Goal: Task Accomplishment & Management: Complete application form

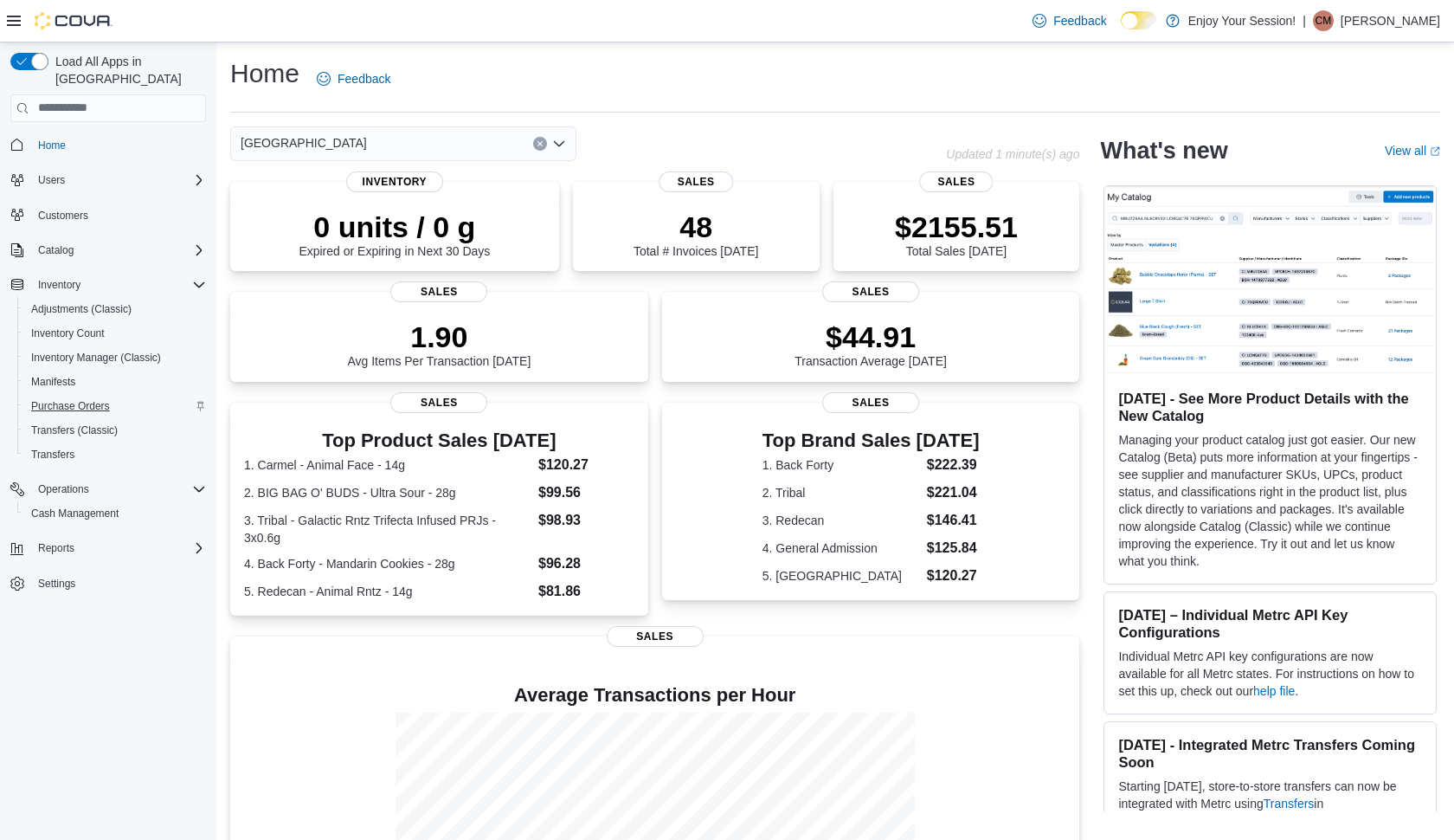
click at [75, 399] on span "Purchase Orders" at bounding box center [70, 406] width 79 height 14
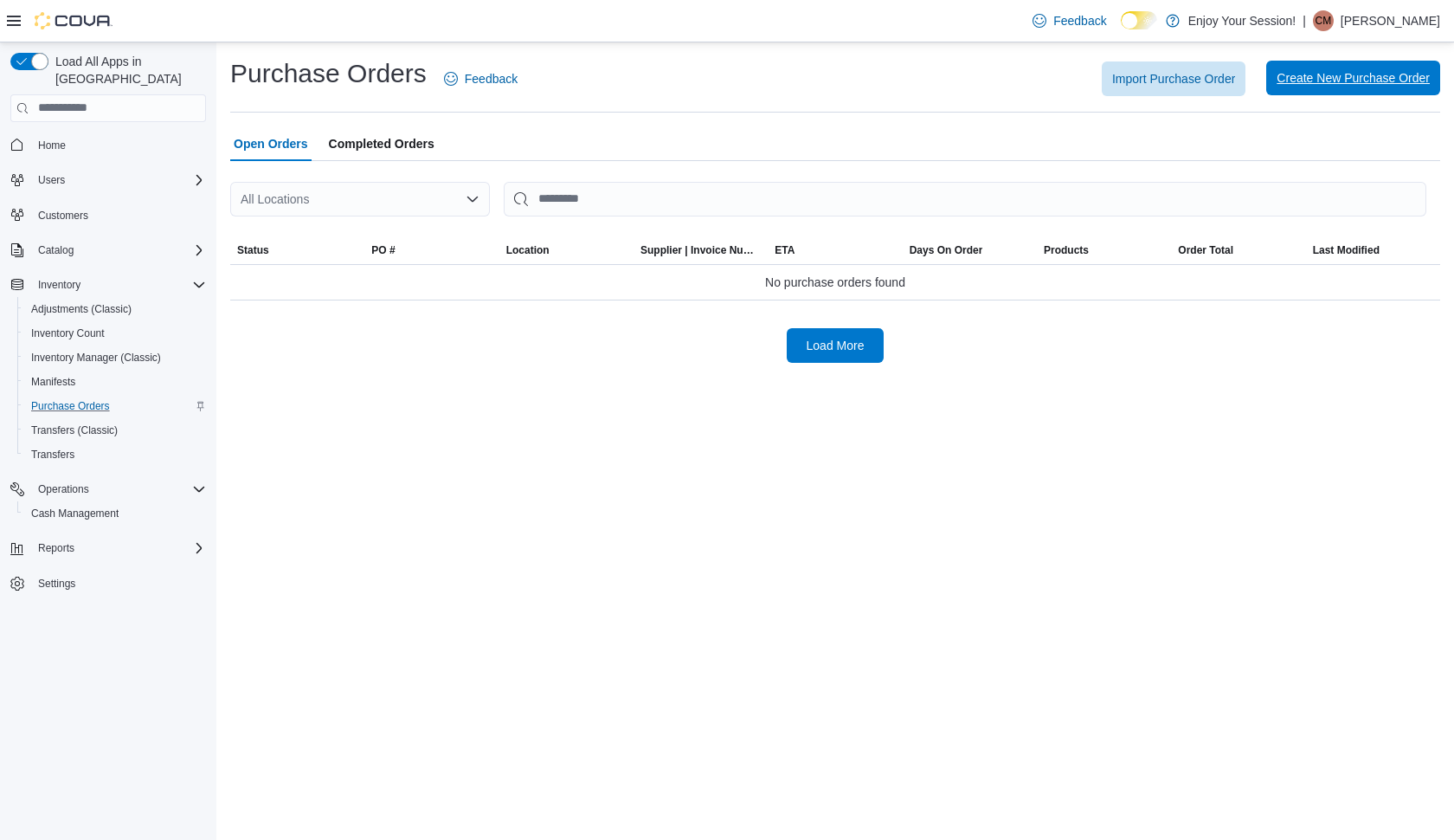
click at [1336, 80] on span "Create New Purchase Order" at bounding box center [1353, 78] width 154 height 17
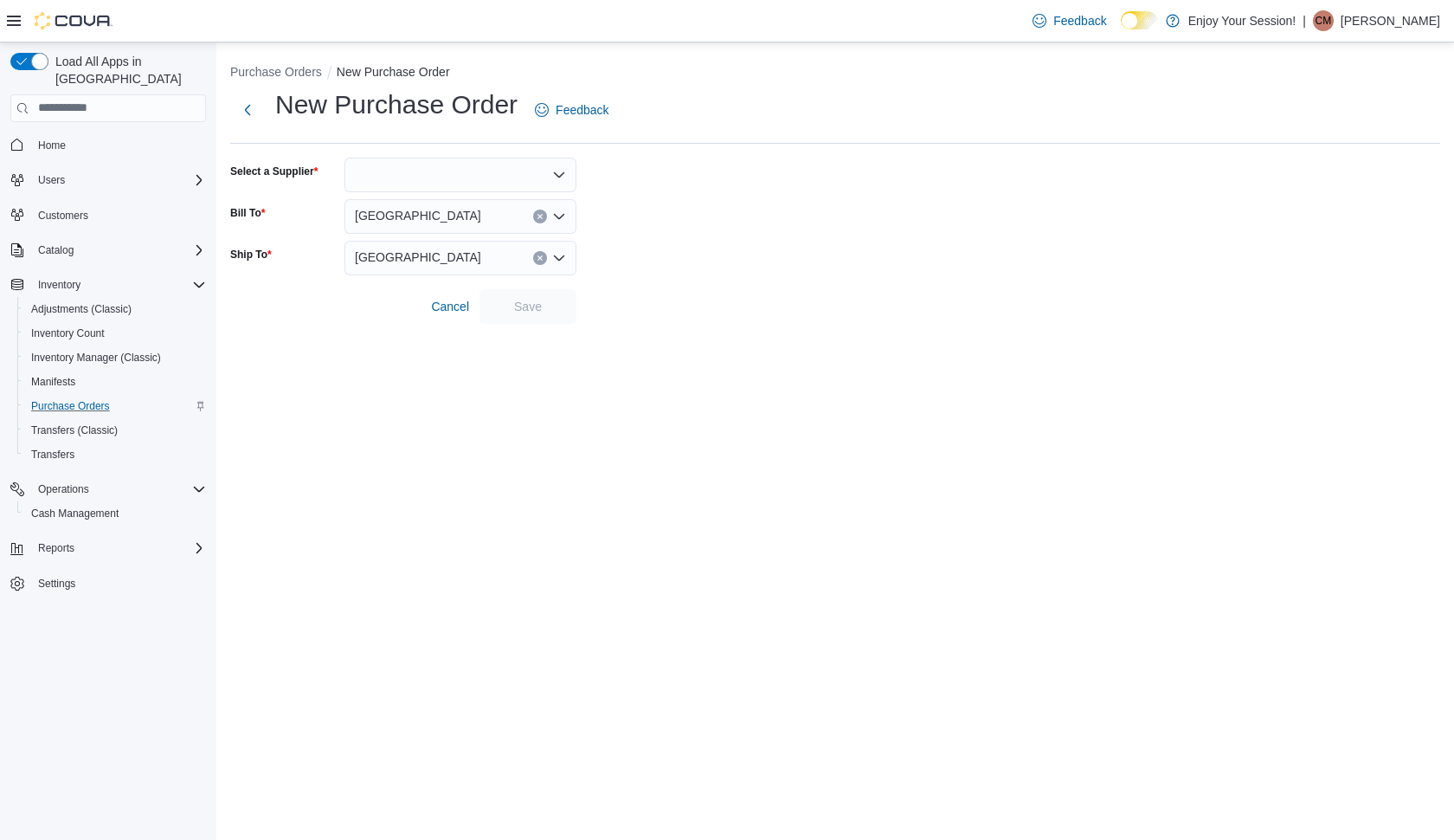
click at [376, 175] on div at bounding box center [461, 175] width 232 height 35
type input "****"
click at [398, 200] on span "Smok e Arsenal" at bounding box center [470, 204] width 190 height 17
click at [552, 314] on span "Save" at bounding box center [527, 306] width 76 height 35
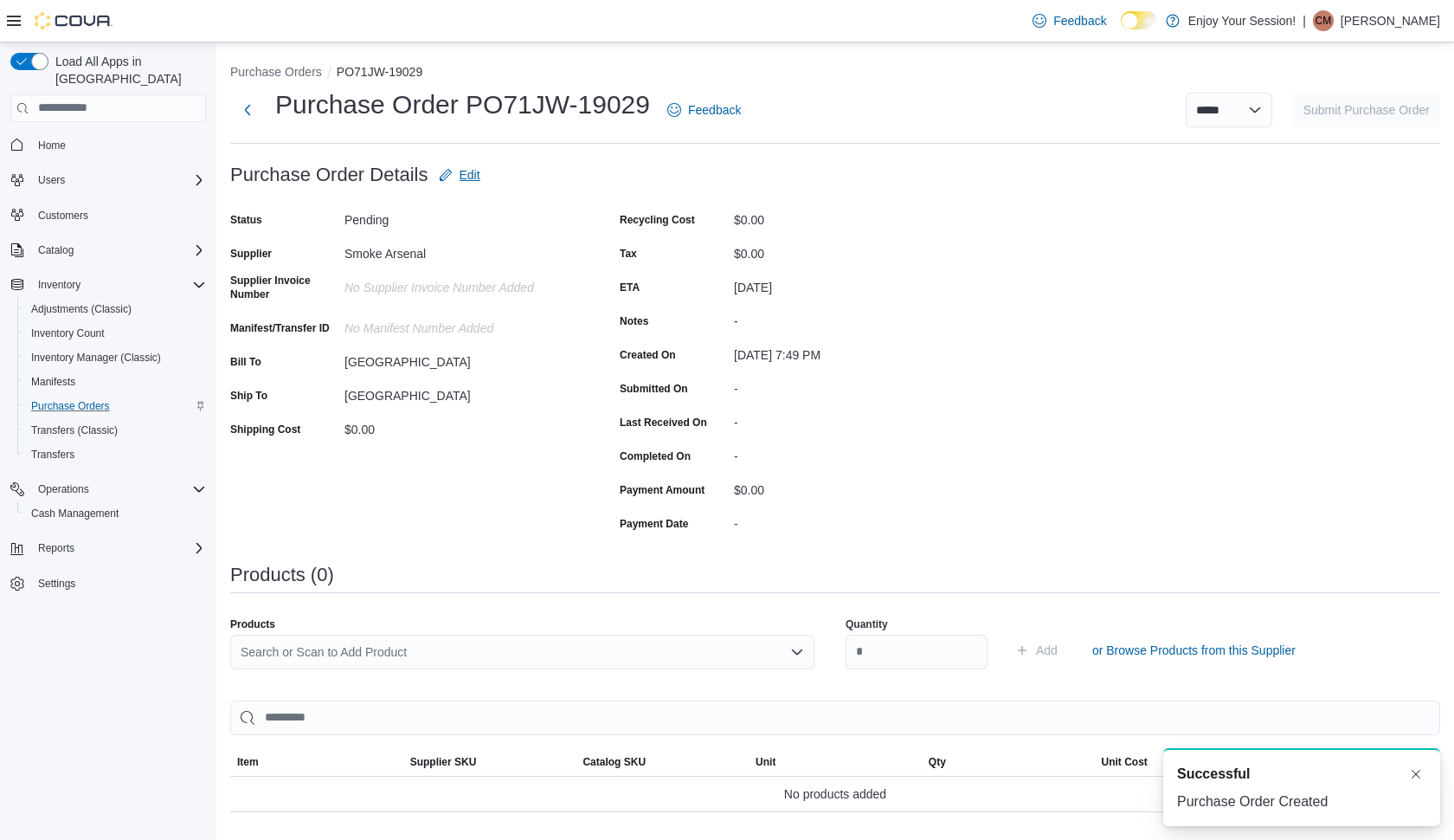
click at [473, 182] on span "Edit" at bounding box center [470, 175] width 21 height 17
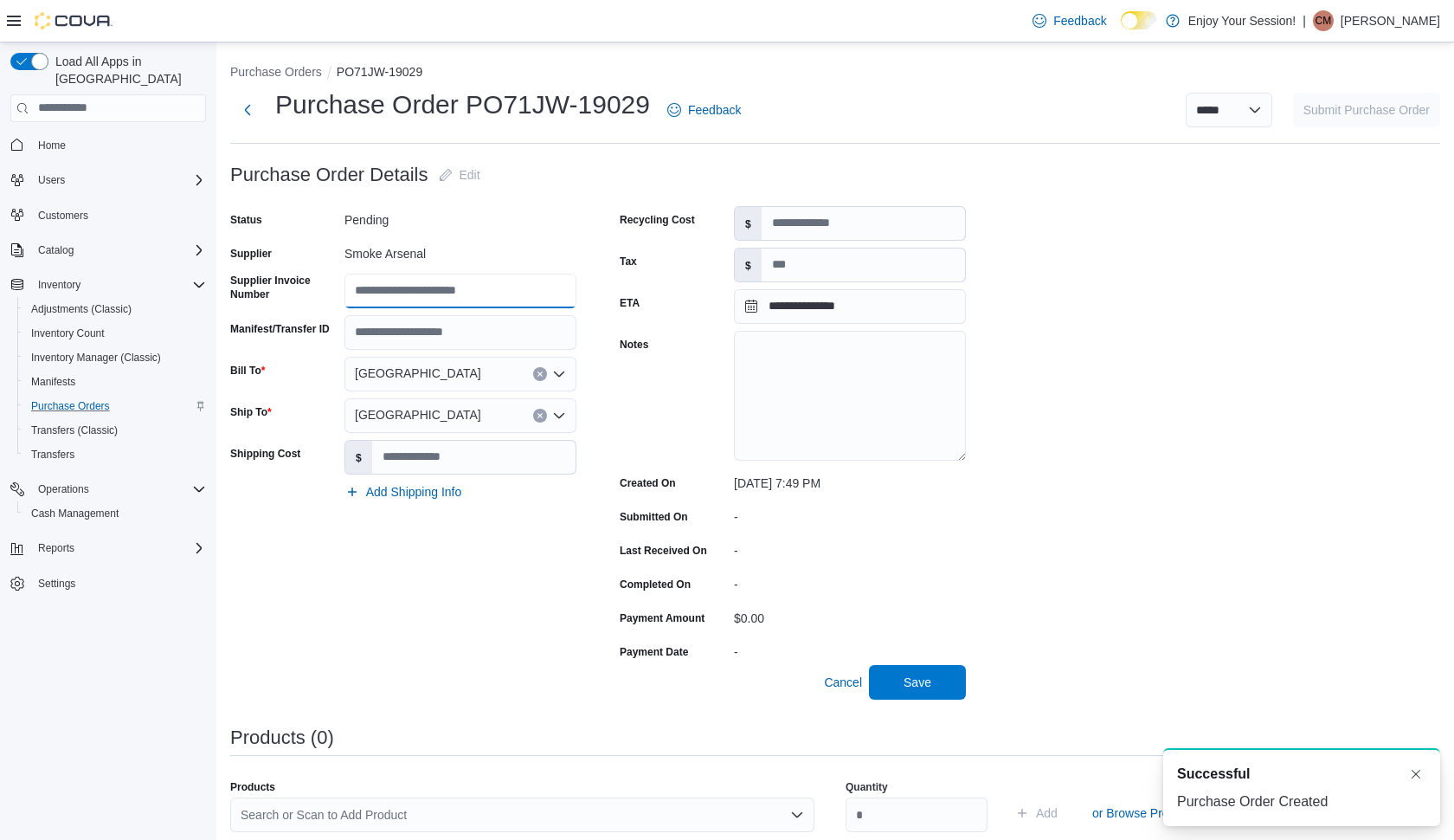
click at [449, 287] on input "Supplier Invoice Number" at bounding box center [461, 291] width 232 height 35
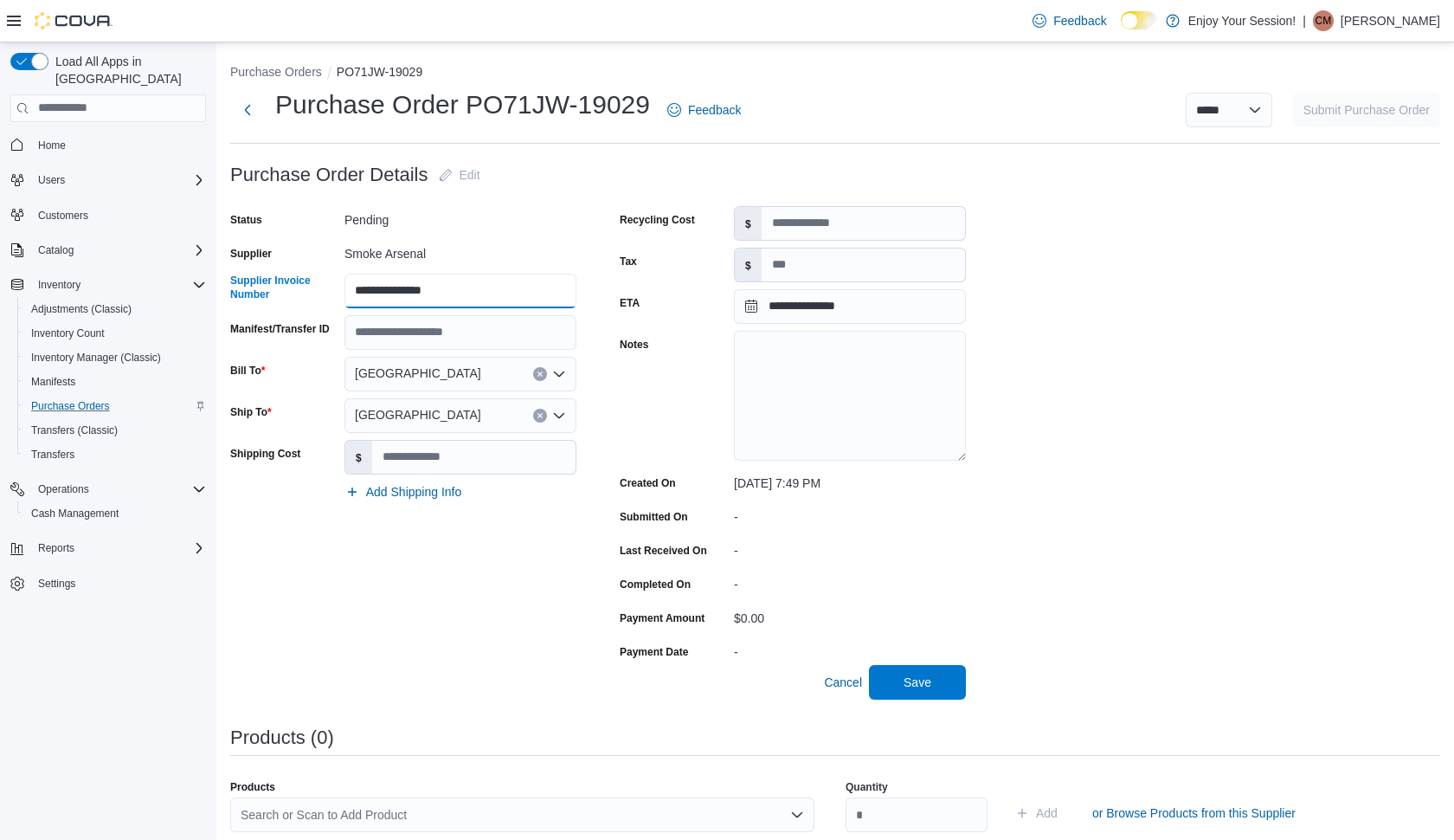
type input "**********"
click at [389, 339] on input "Manifest/Transfer ID" at bounding box center [461, 332] width 232 height 35
click at [404, 328] on input "Manifest/Transfer ID" at bounding box center [461, 332] width 232 height 35
click at [423, 457] on input "Shipping Cost" at bounding box center [474, 457] width 204 height 33
click at [799, 262] on input "Tax" at bounding box center [863, 265] width 204 height 33
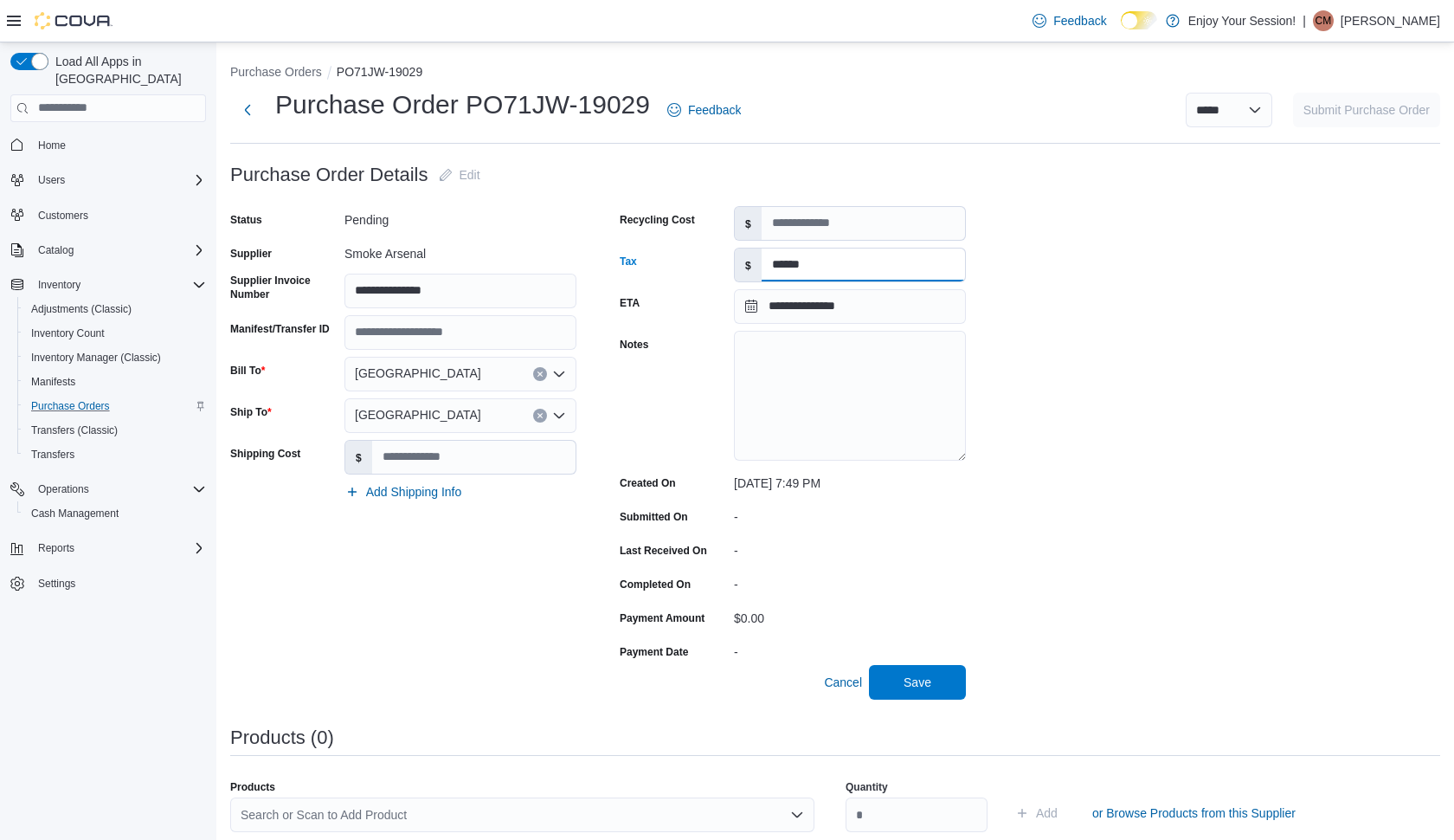
type input "******"
click at [1093, 363] on div "**********" at bounding box center [834, 683] width 1210 height 1051
click at [924, 683] on span "Save" at bounding box center [917, 682] width 28 height 17
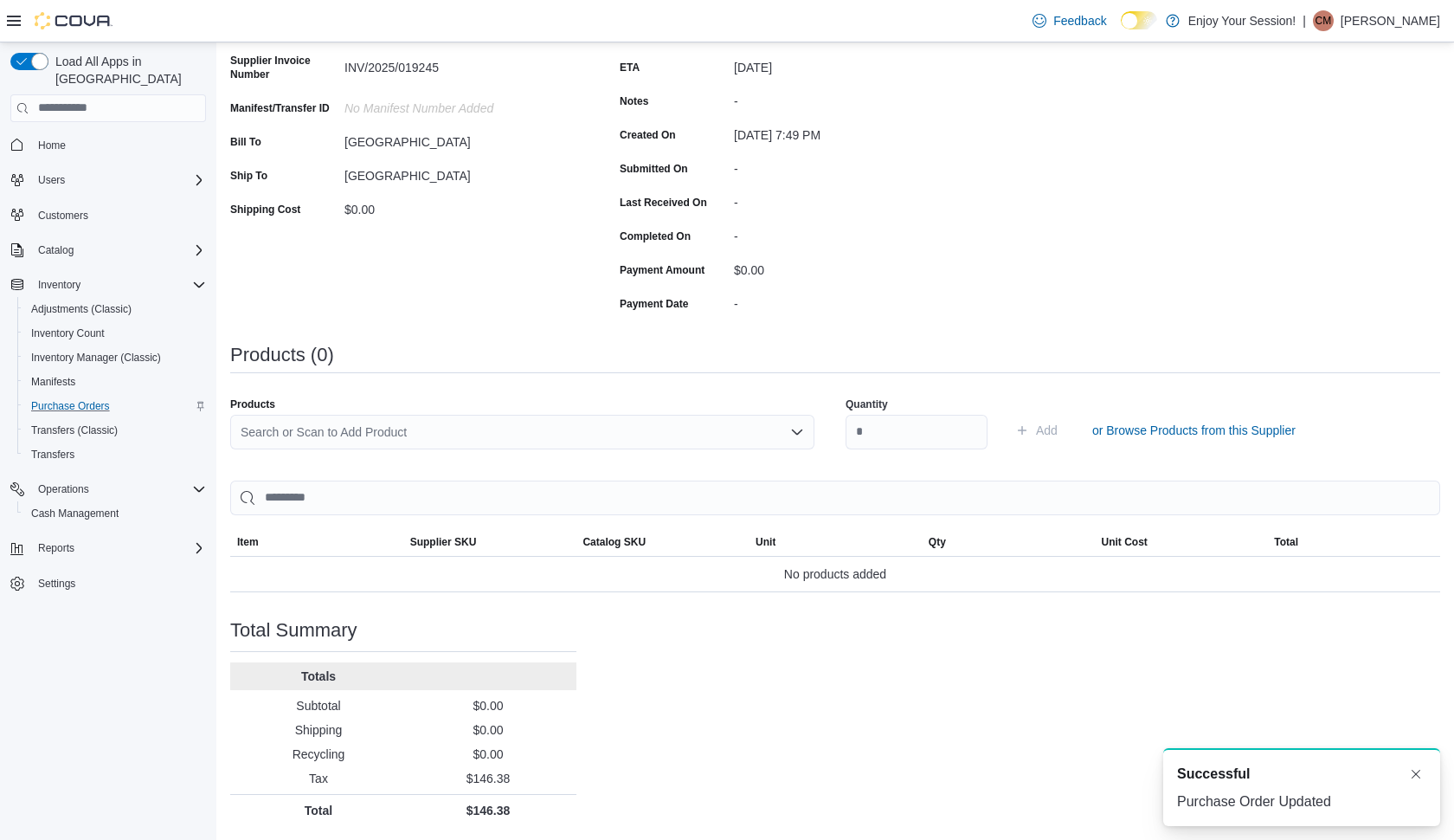
scroll to position [219, 0]
click at [448, 427] on div "Search or Scan to Add Product" at bounding box center [521, 433] width 584 height 35
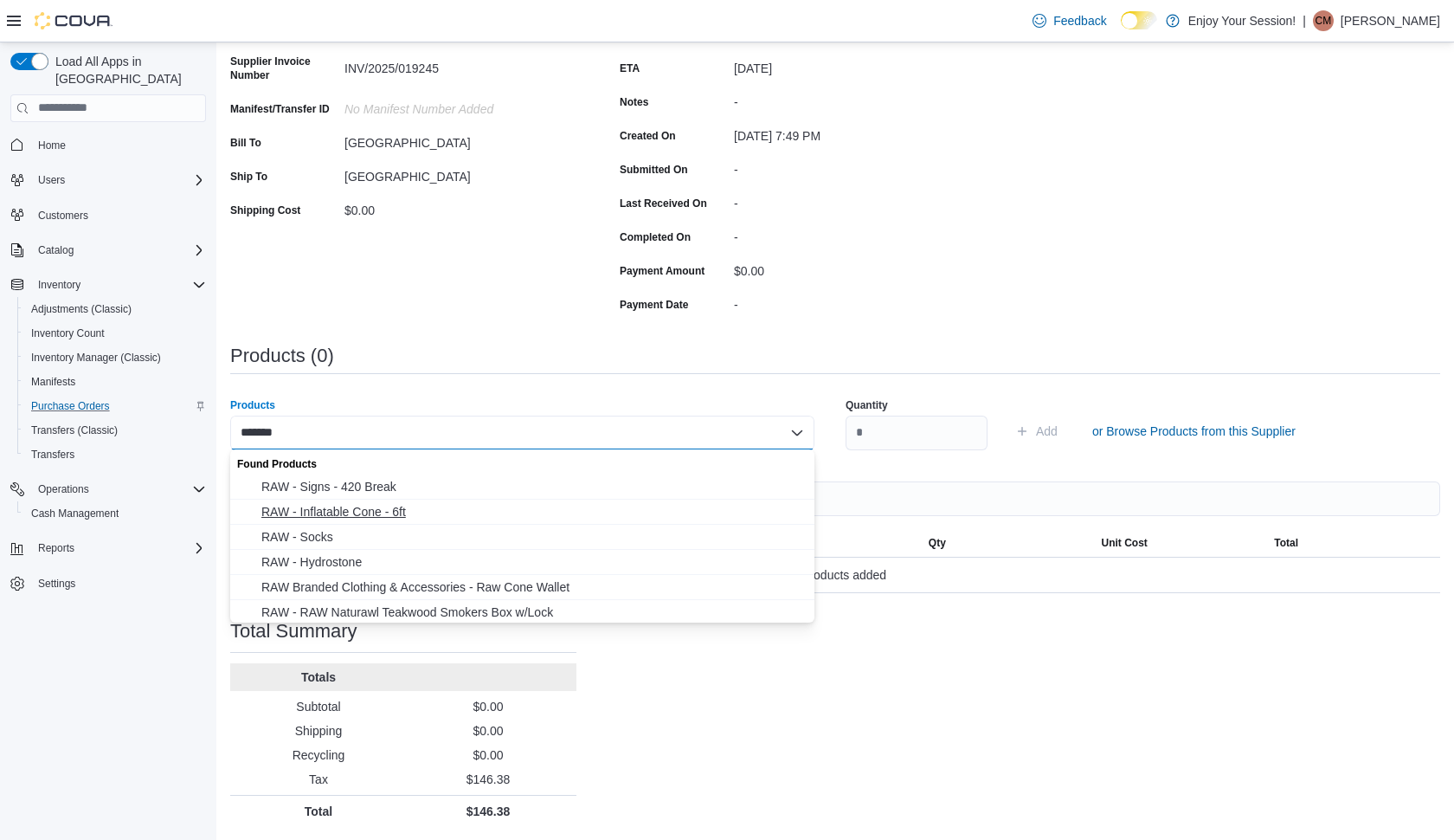
type input "*******"
click at [394, 509] on span "RAW - Inflatable Cone - 6ft" at bounding box center [533, 512] width 543 height 17
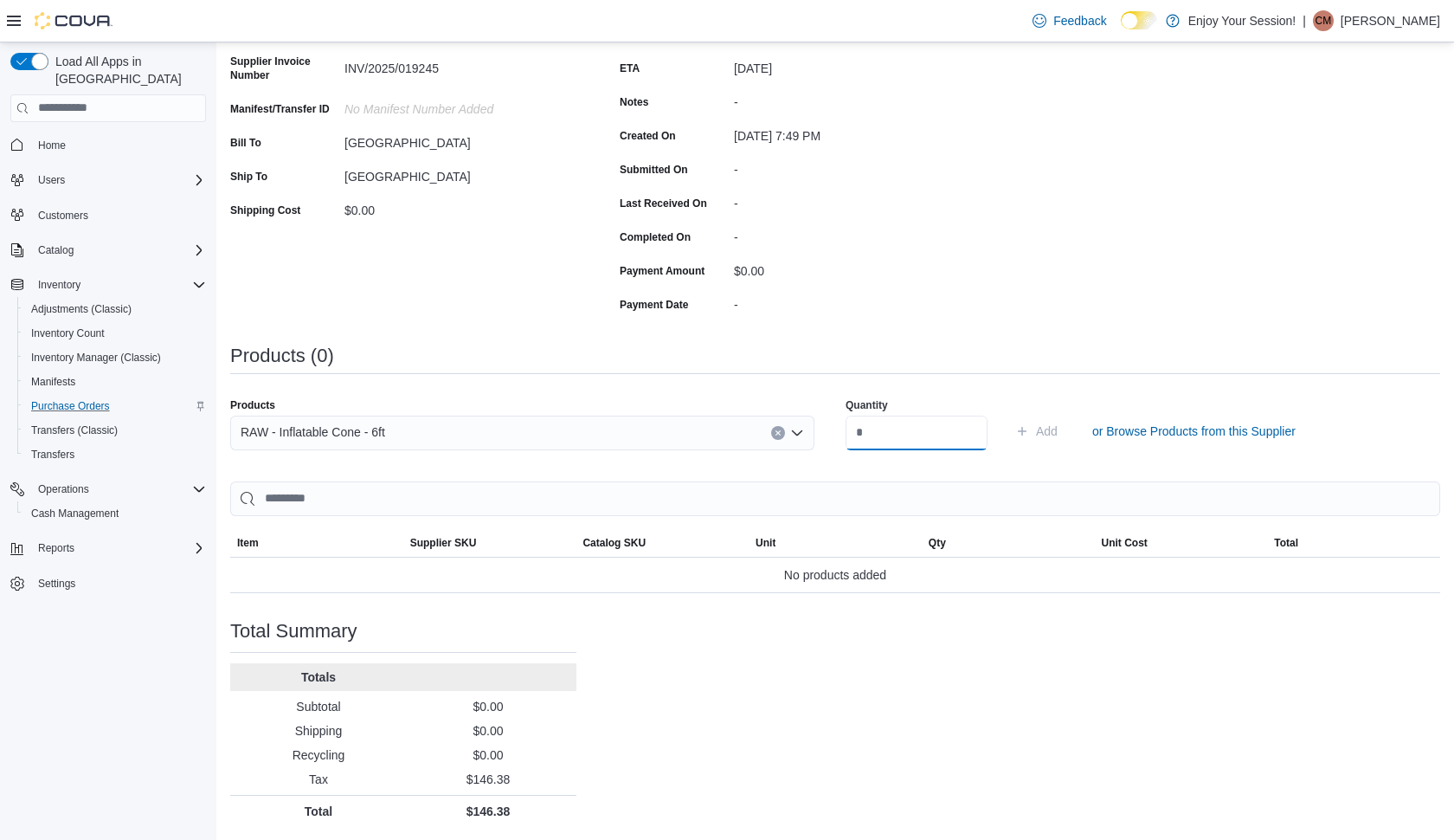
click at [921, 432] on input "number" at bounding box center [916, 433] width 142 height 35
type input "*"
click at [1065, 430] on button "Add" at bounding box center [1037, 432] width 56 height 35
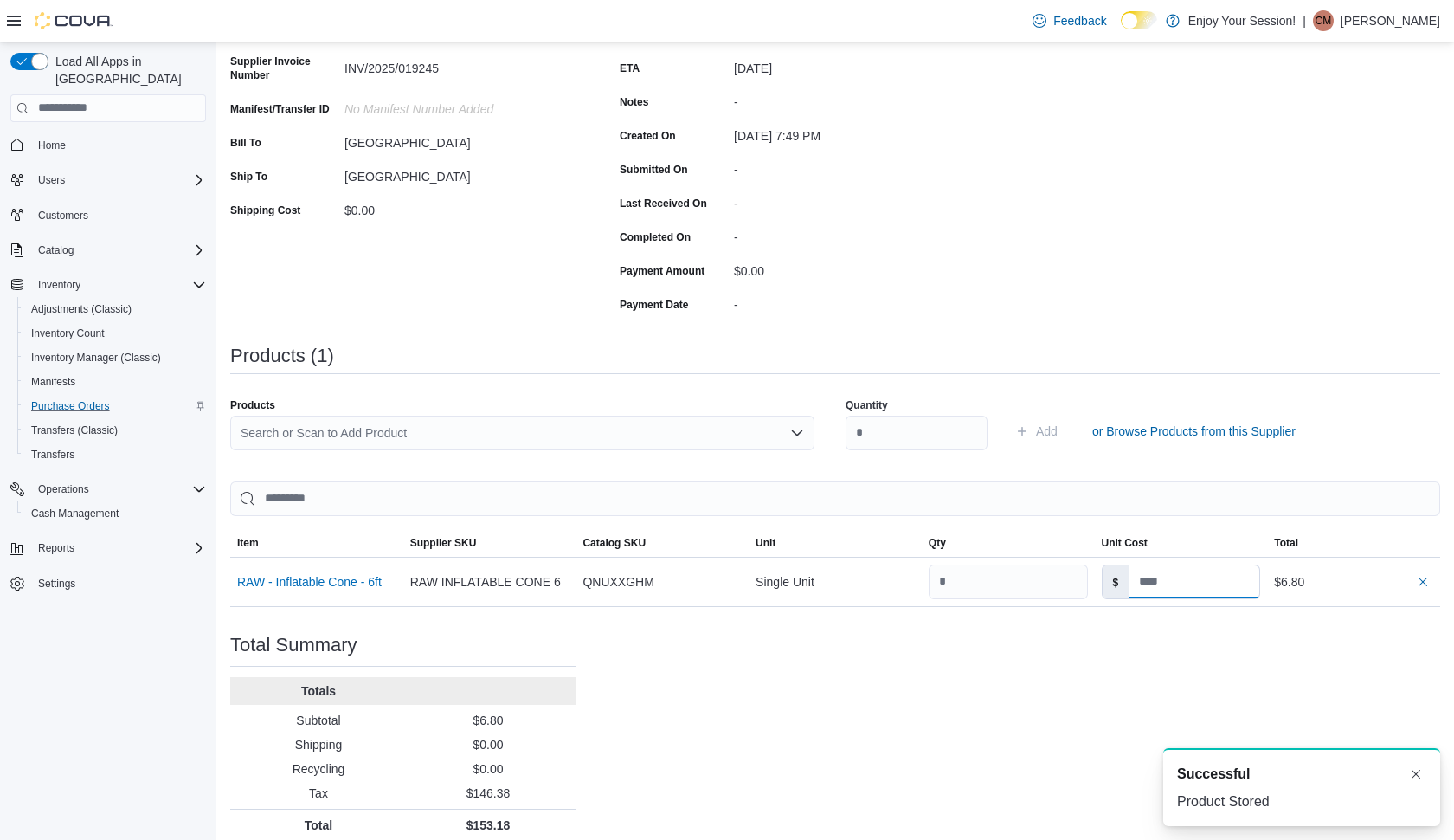
scroll to position [0, 0]
click at [539, 433] on div "Search or Scan to Add Product" at bounding box center [521, 433] width 584 height 35
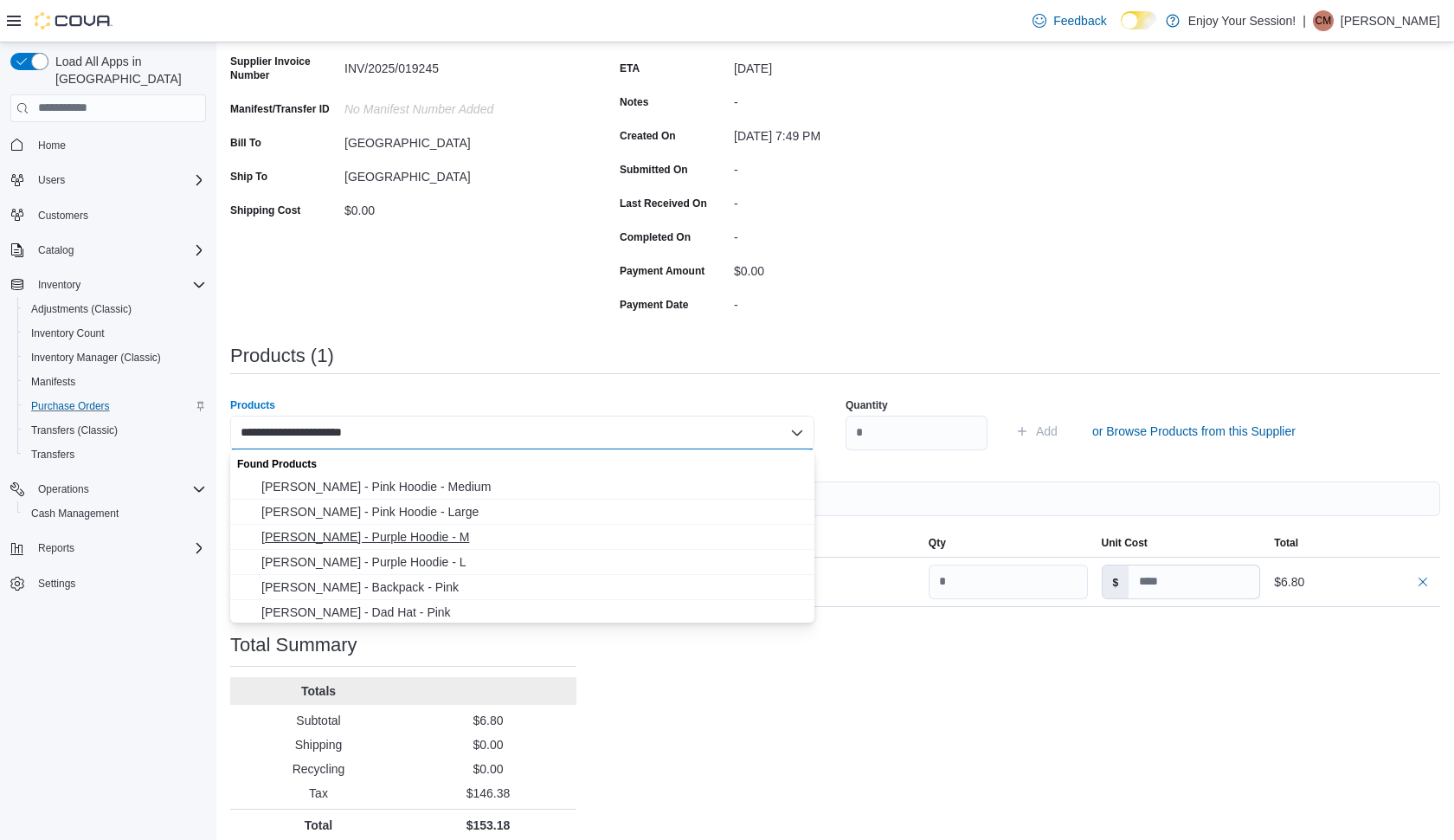
type input "**********"
click at [404, 537] on span "[PERSON_NAME] - Purple Hoodie - M" at bounding box center [533, 537] width 543 height 17
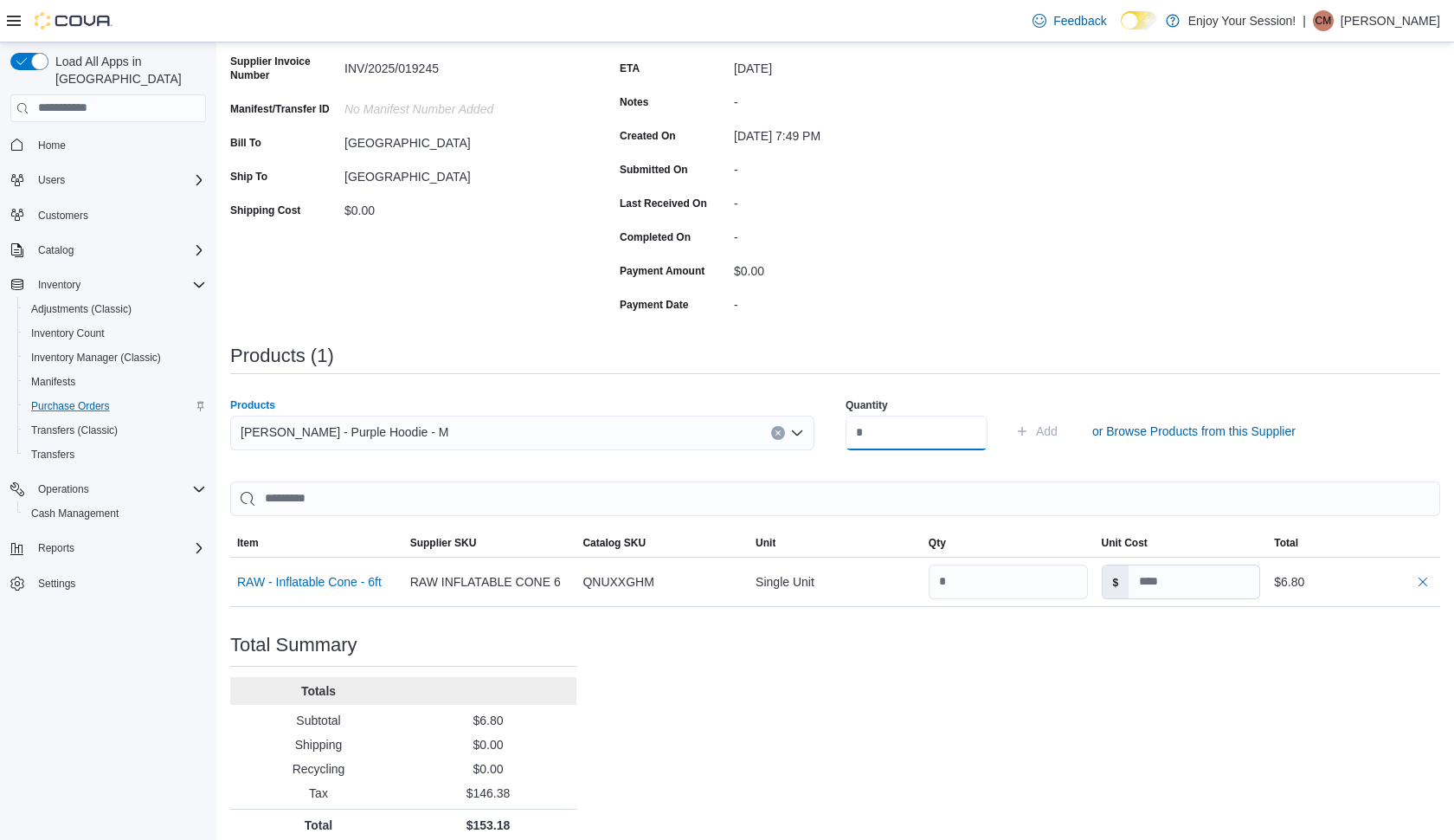
click at [876, 432] on input "number" at bounding box center [916, 433] width 142 height 35
type input "*"
click at [1065, 430] on button "Add" at bounding box center [1037, 432] width 56 height 35
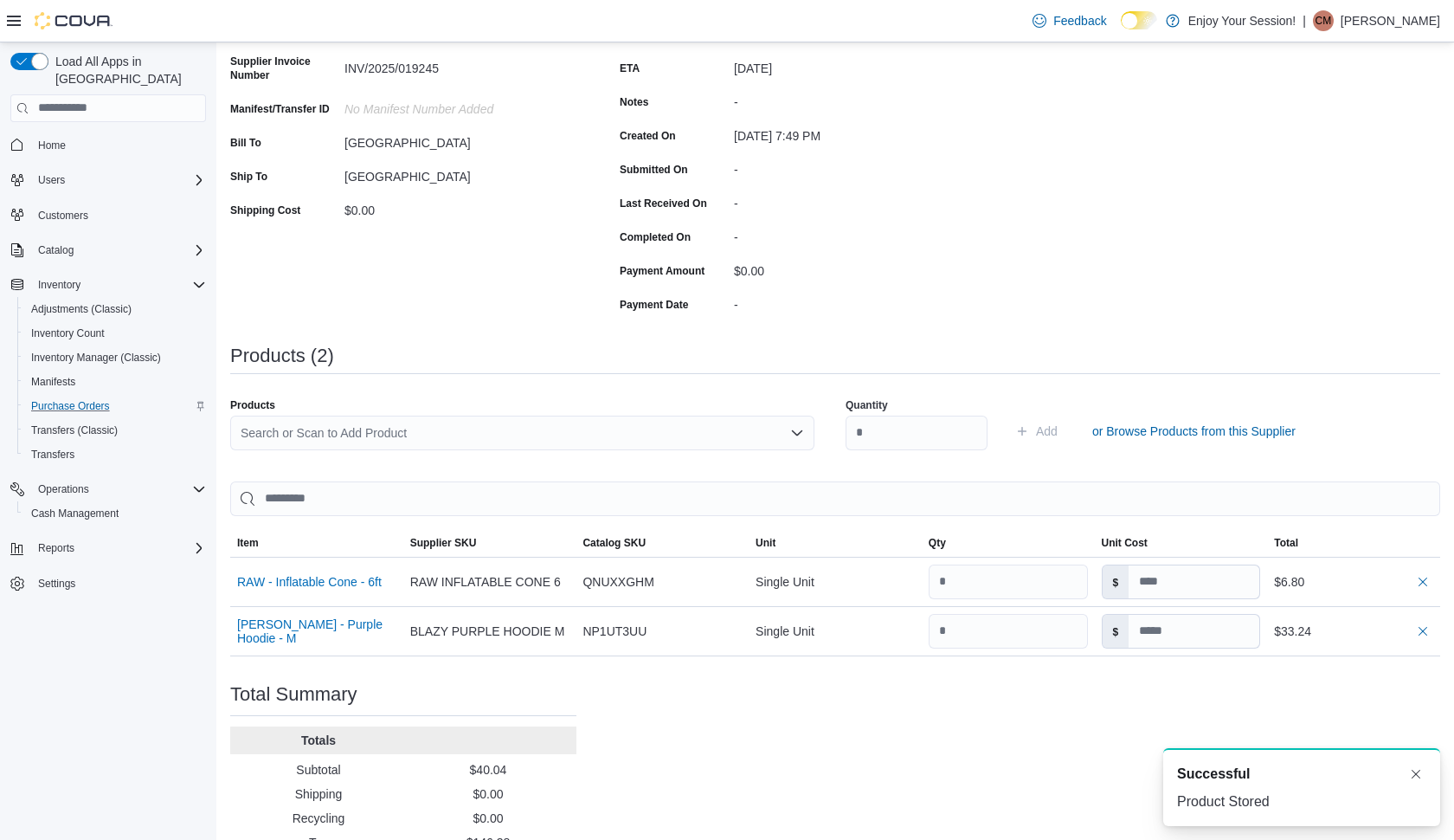
click at [591, 424] on div "Search or Scan to Add Product" at bounding box center [521, 433] width 584 height 35
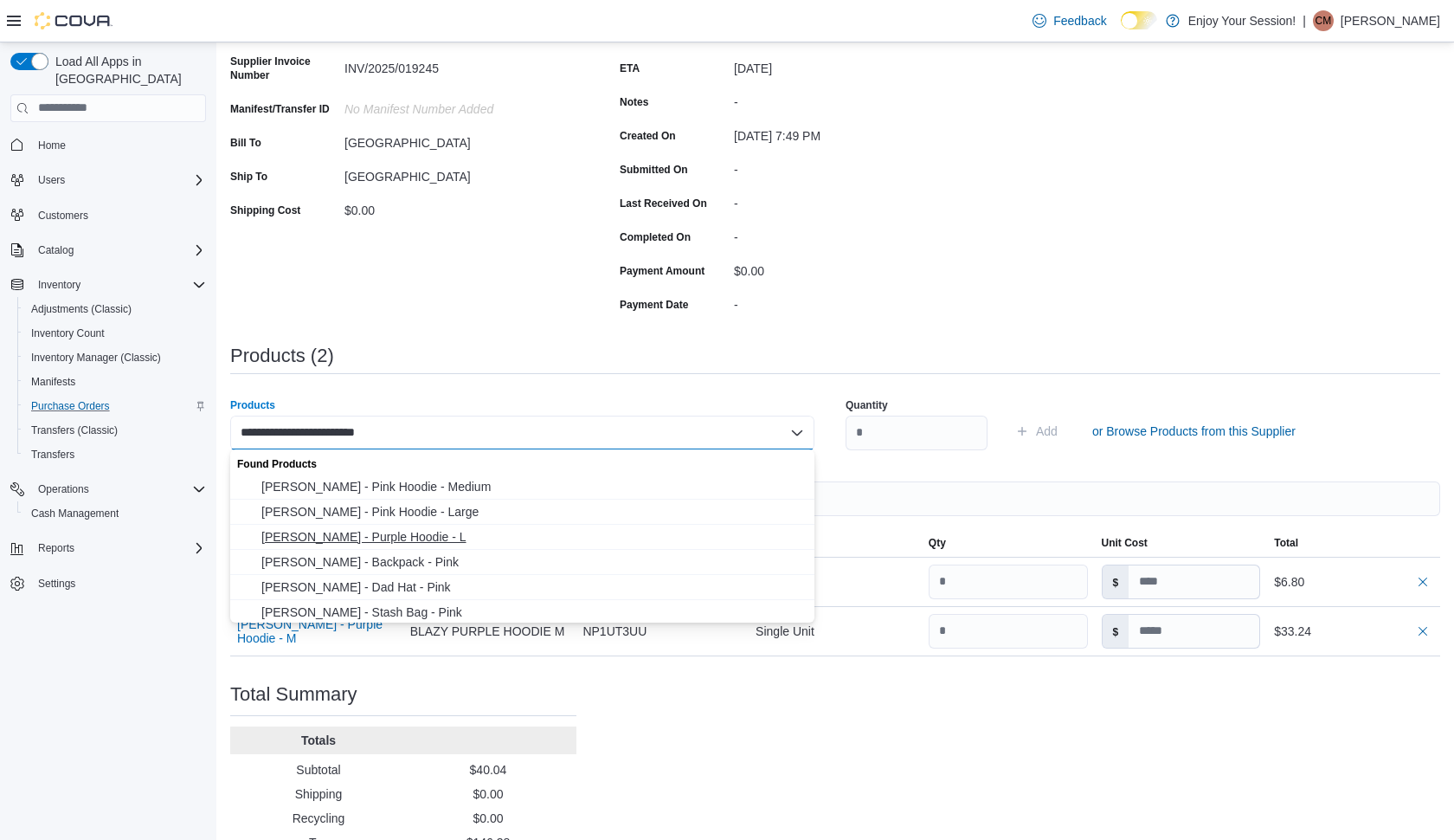
type input "**********"
click at [392, 541] on span "[PERSON_NAME] - Purple Hoodie - L" at bounding box center [533, 537] width 543 height 17
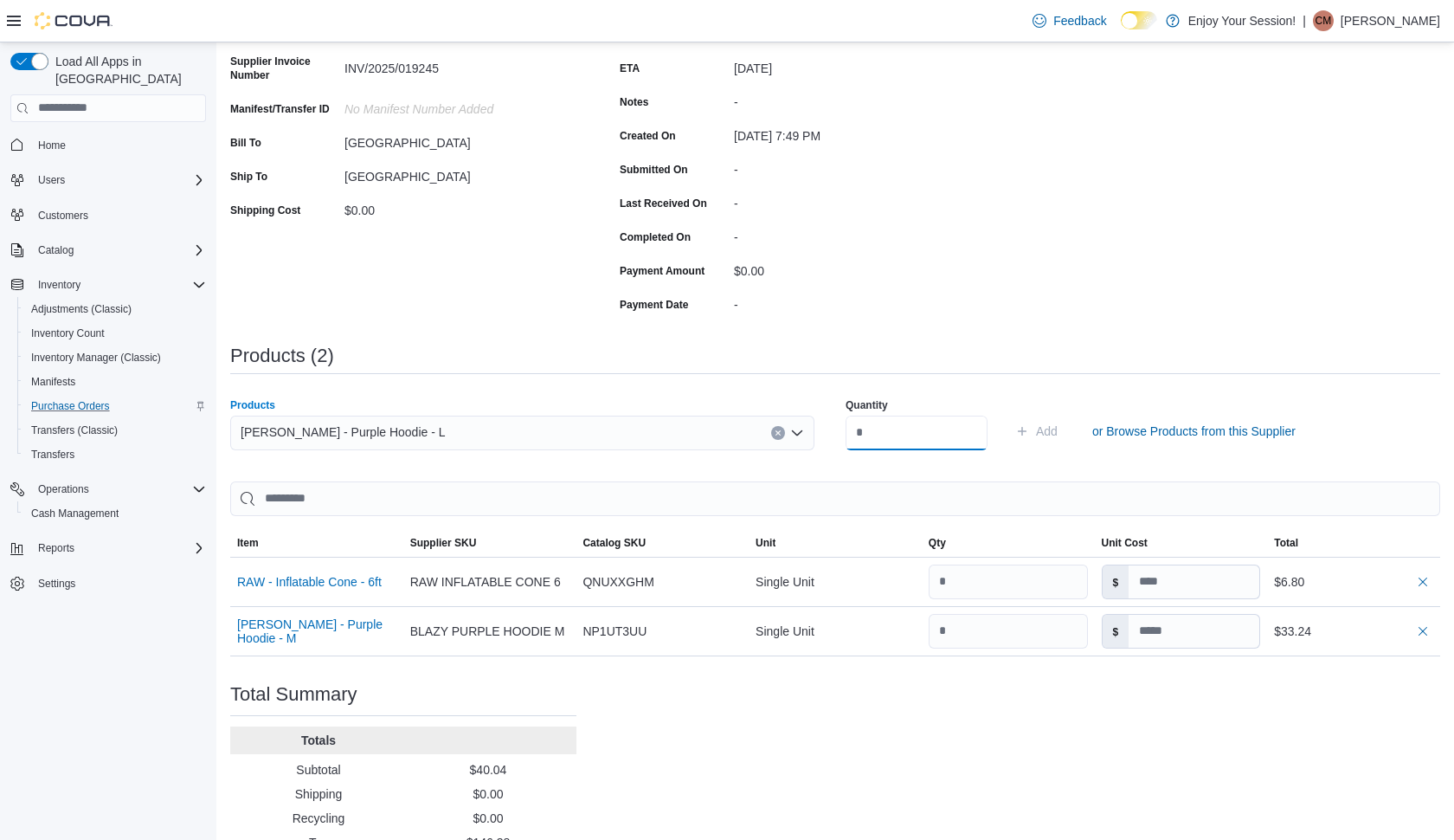
click at [881, 434] on input "number" at bounding box center [916, 433] width 142 height 35
type input "*"
click at [1065, 430] on button "Add" at bounding box center [1037, 432] width 56 height 35
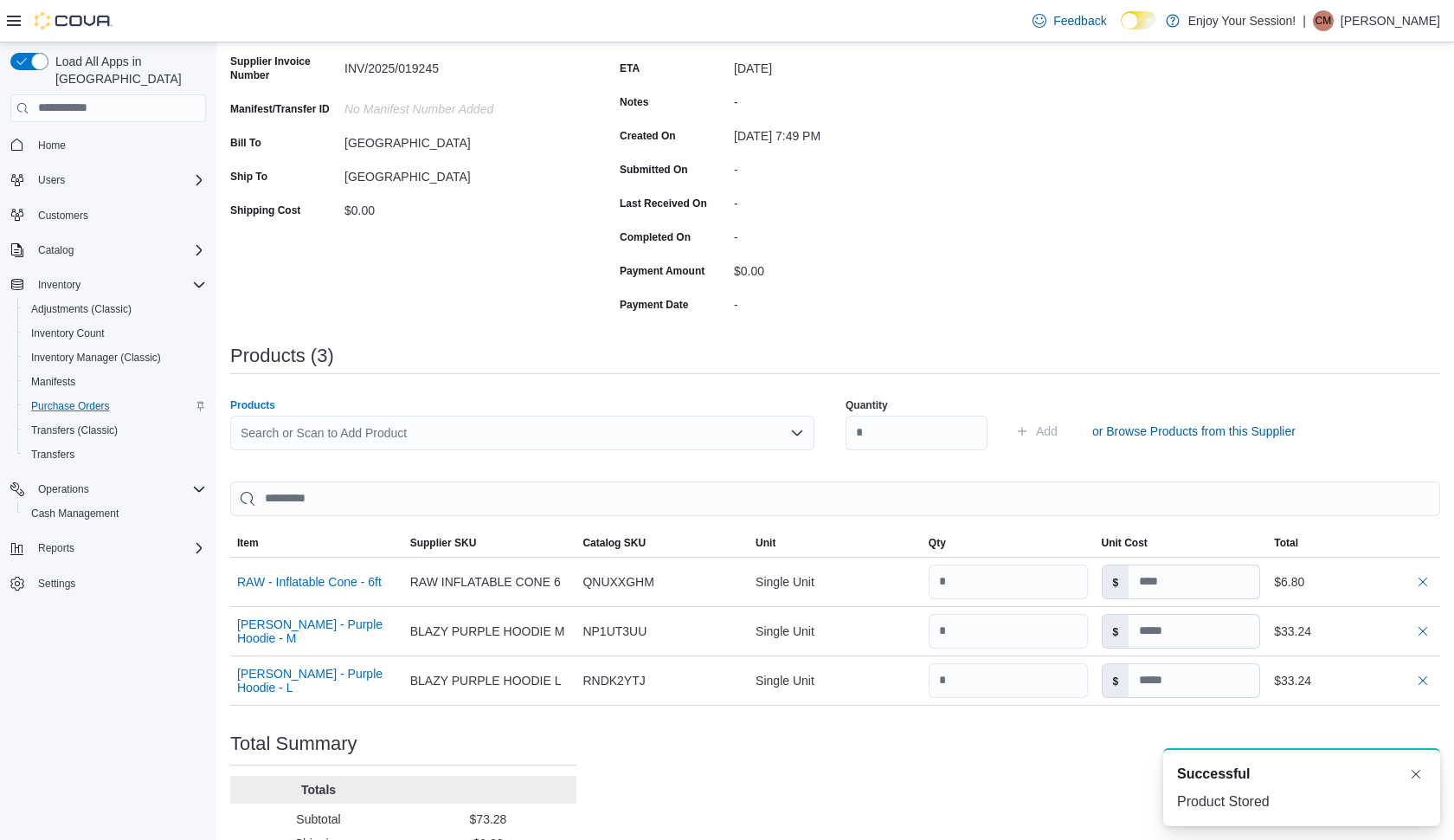
click at [640, 423] on div "Search or Scan to Add Product" at bounding box center [521, 433] width 584 height 35
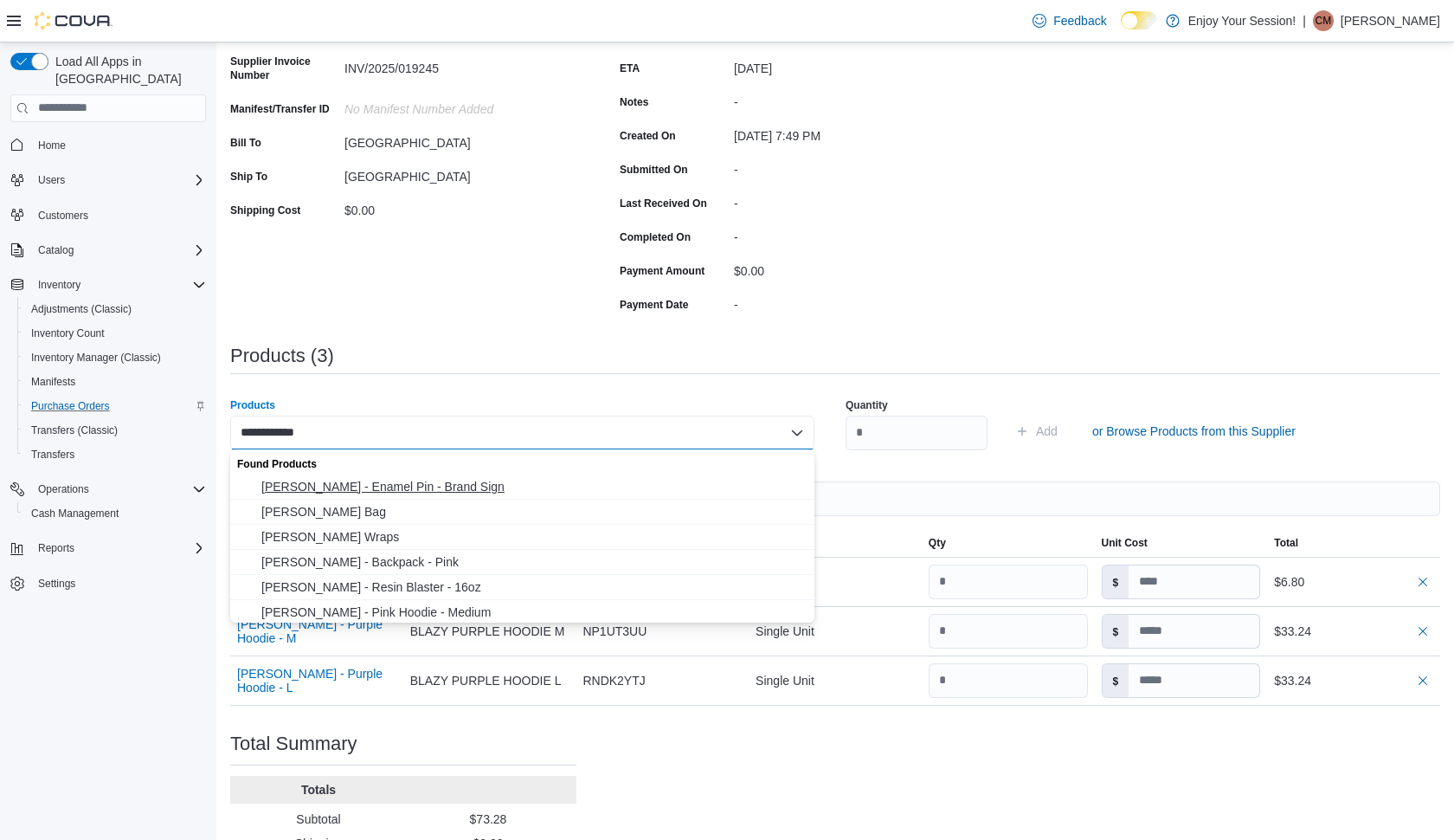
type input "**********"
click at [429, 488] on span "[PERSON_NAME] - Enamel Pin - Brand Sign" at bounding box center [533, 487] width 543 height 17
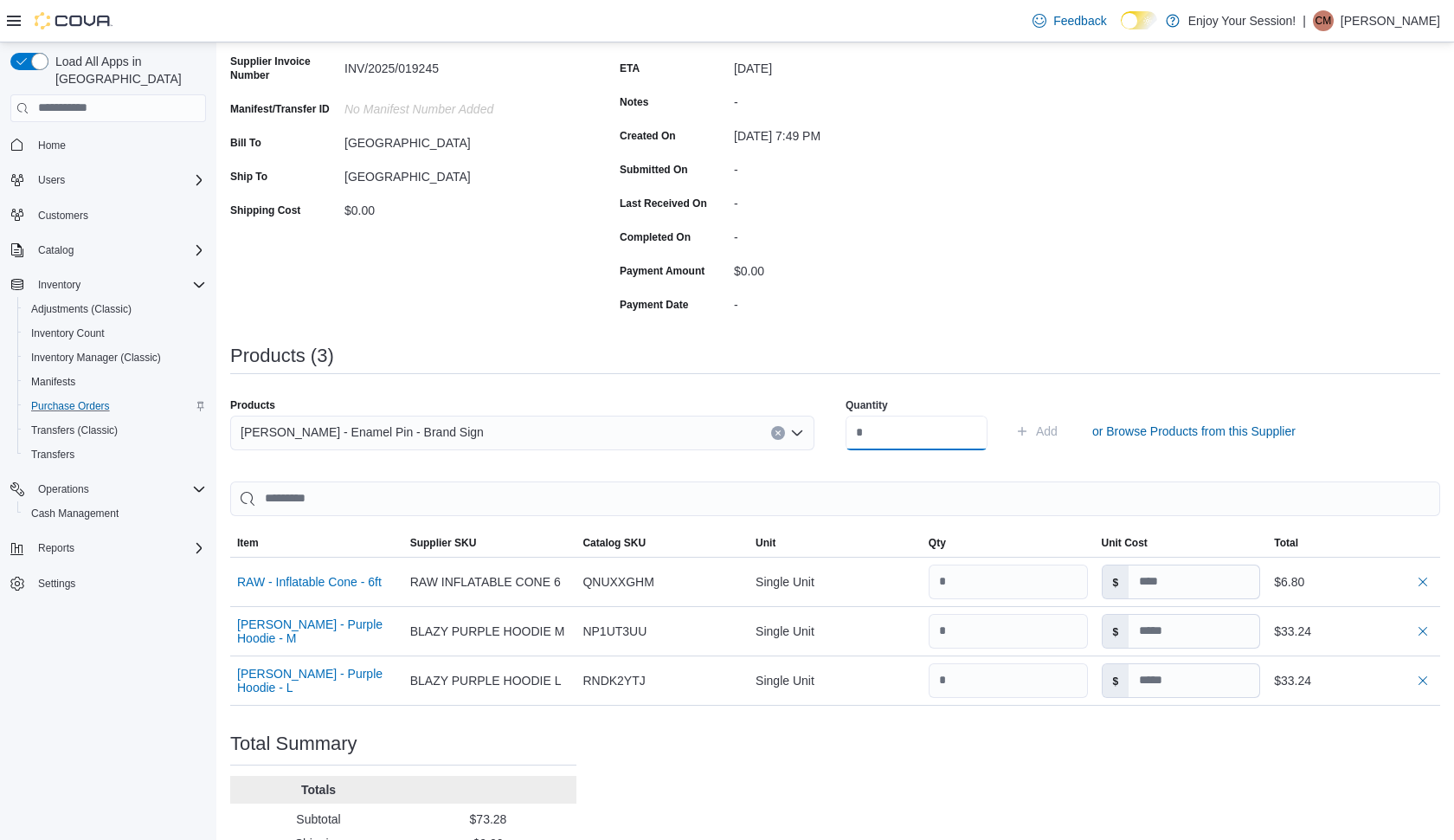
click at [895, 433] on input "number" at bounding box center [916, 433] width 142 height 35
type input "*"
click at [1065, 430] on button "Add" at bounding box center [1037, 432] width 56 height 35
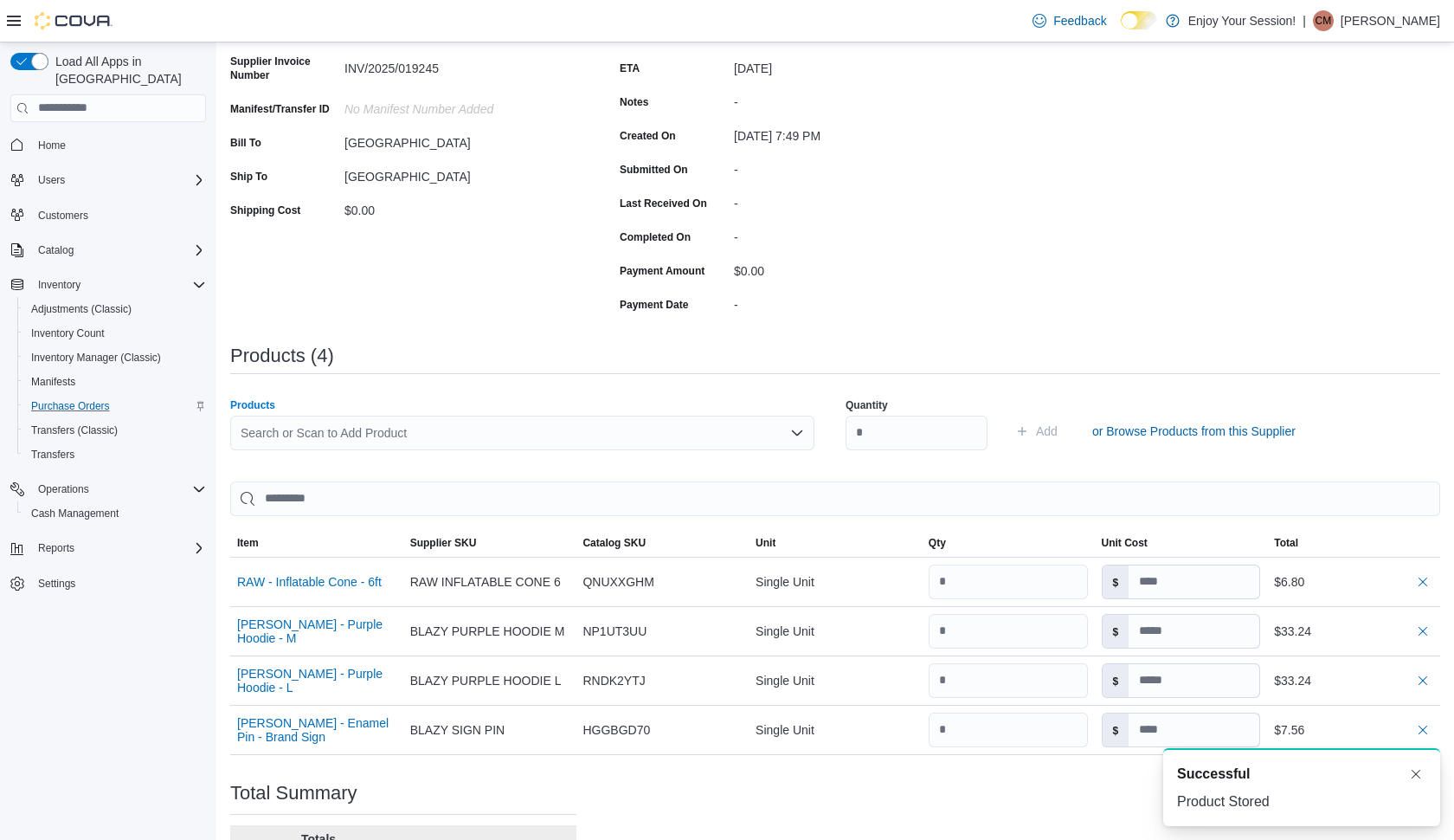
click at [603, 424] on div "Search or Scan to Add Product" at bounding box center [521, 433] width 584 height 35
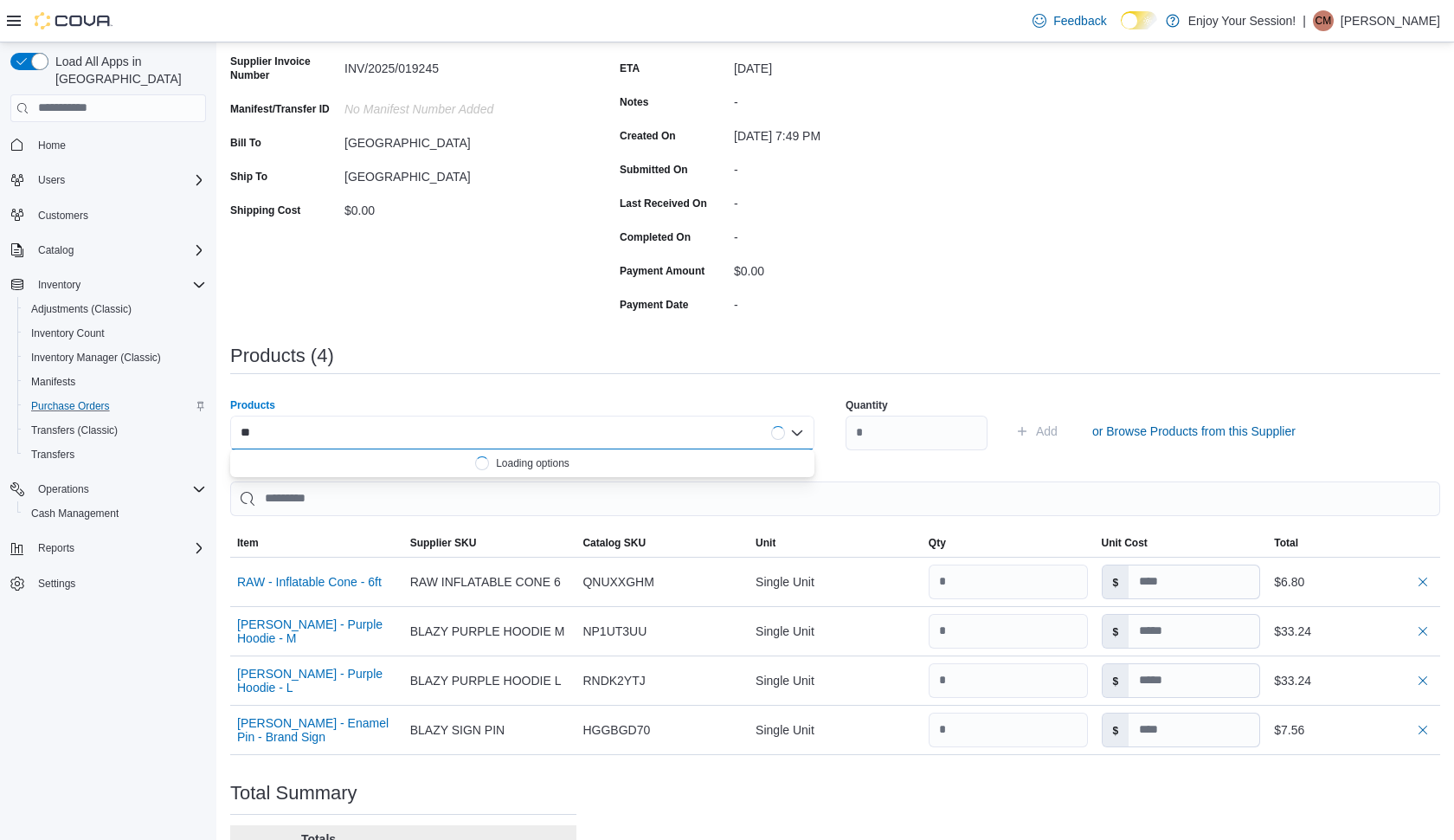
type input "*"
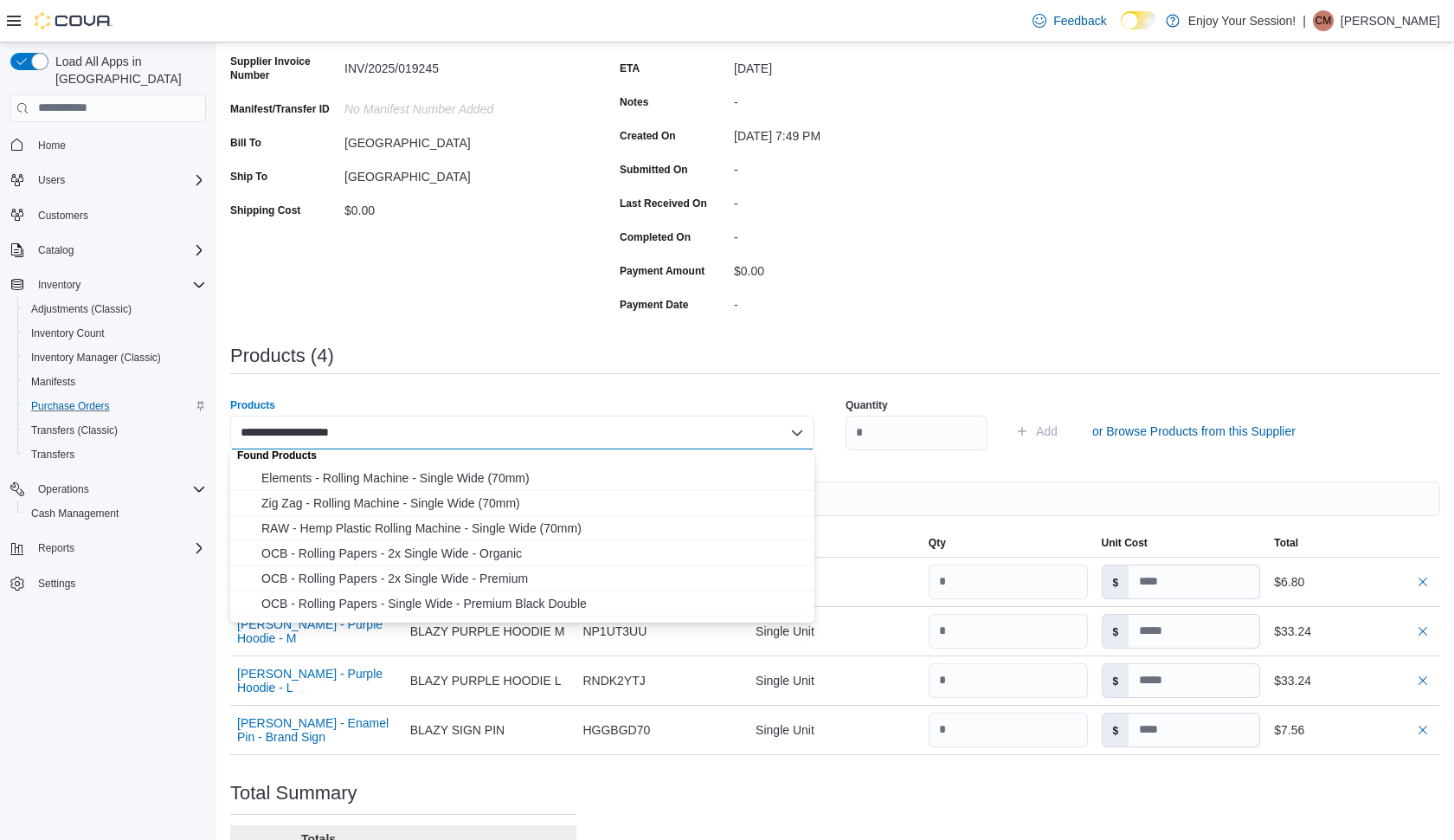
scroll to position [2, 0]
type input "**********"
click at [531, 607] on span "OCB - Rolling Papers - Single Wide - Premium Black Double" at bounding box center [533, 610] width 543 height 17
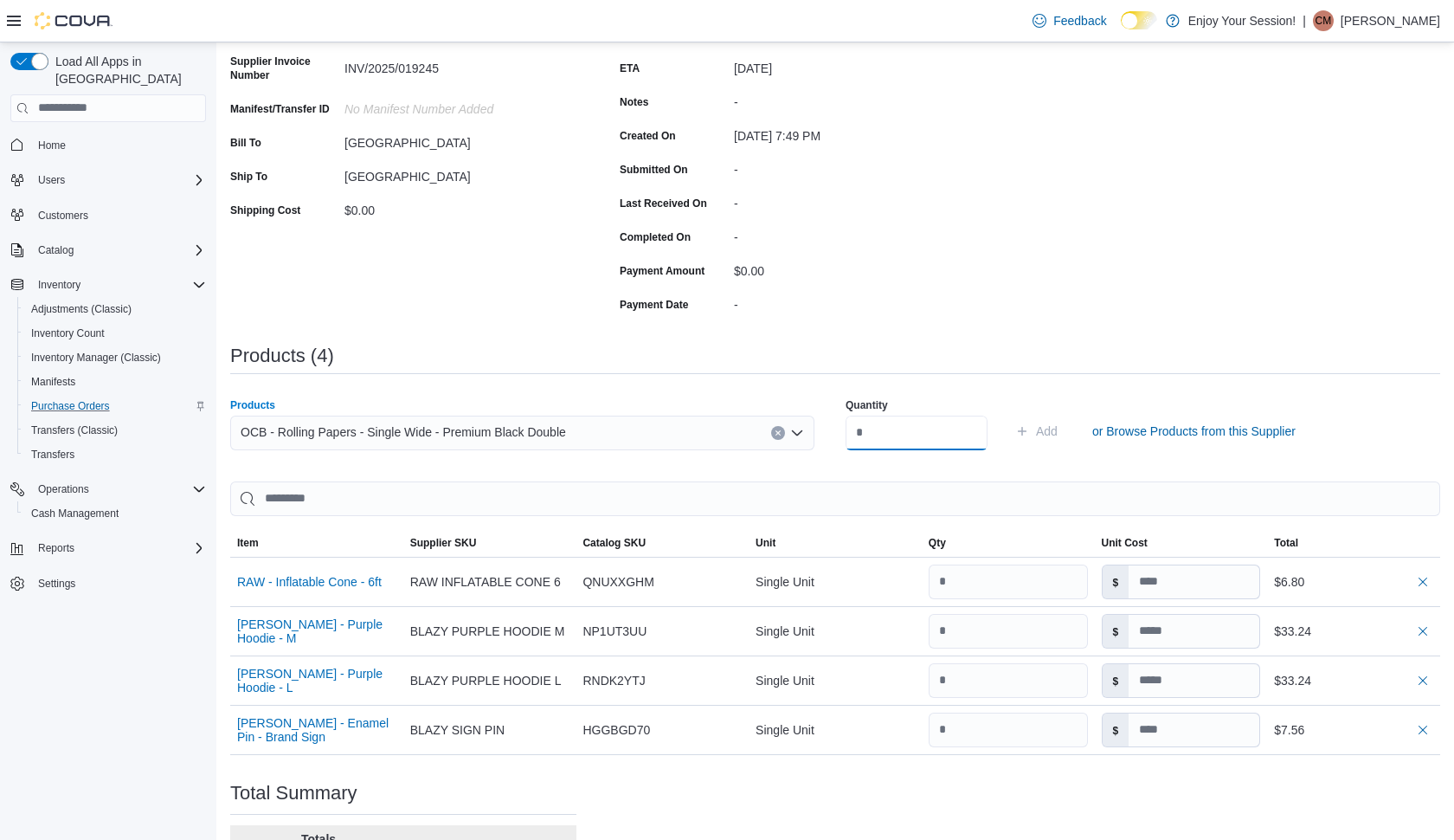
click at [900, 428] on input "number" at bounding box center [916, 433] width 142 height 35
type input "*"
click at [1065, 430] on button "Add" at bounding box center [1037, 432] width 56 height 35
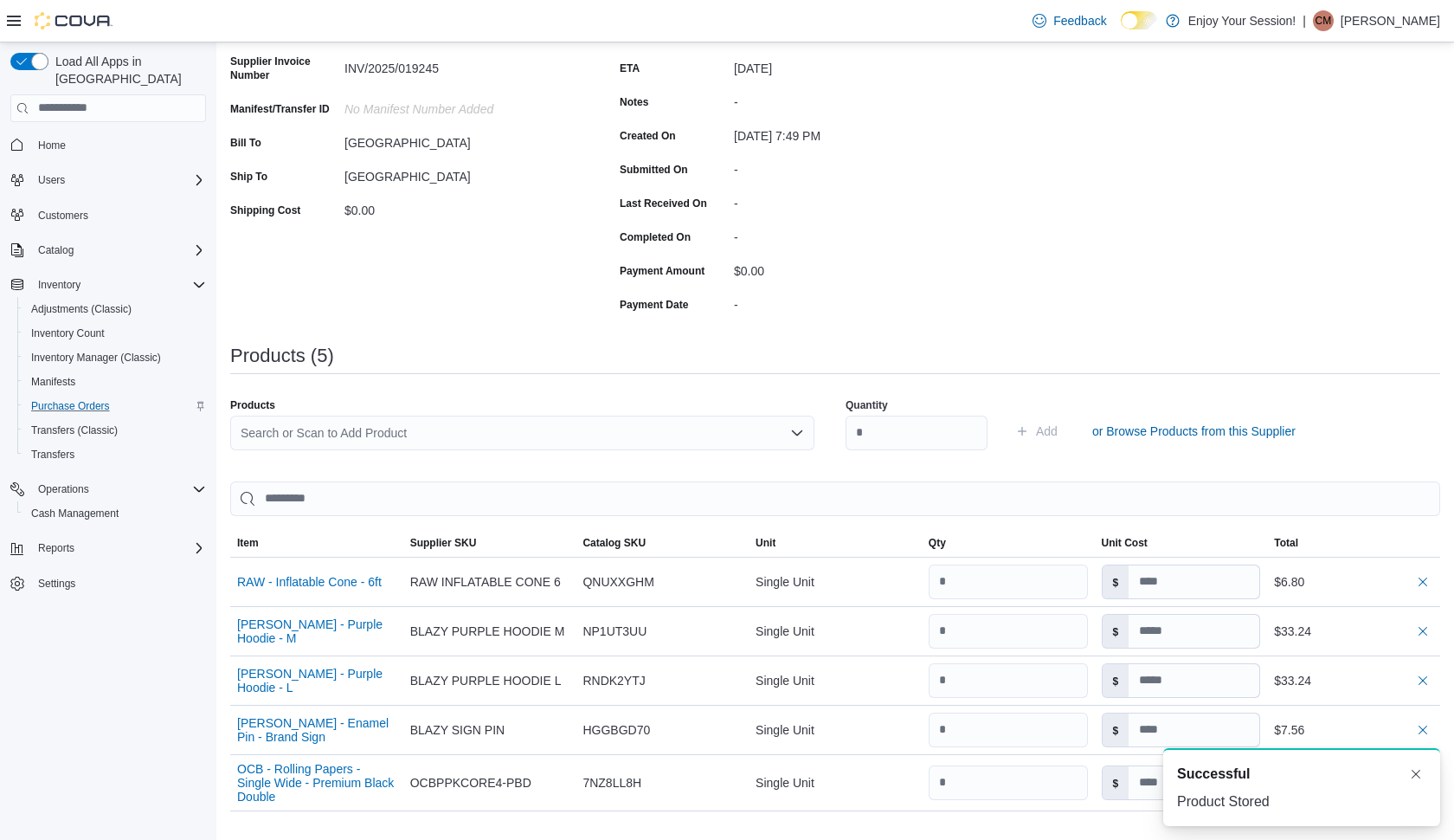
scroll to position [0, 0]
click at [1419, 778] on button "Dismiss toast" at bounding box center [1416, 773] width 21 height 21
click at [512, 424] on div "Search or Scan to Add Product" at bounding box center [521, 433] width 584 height 35
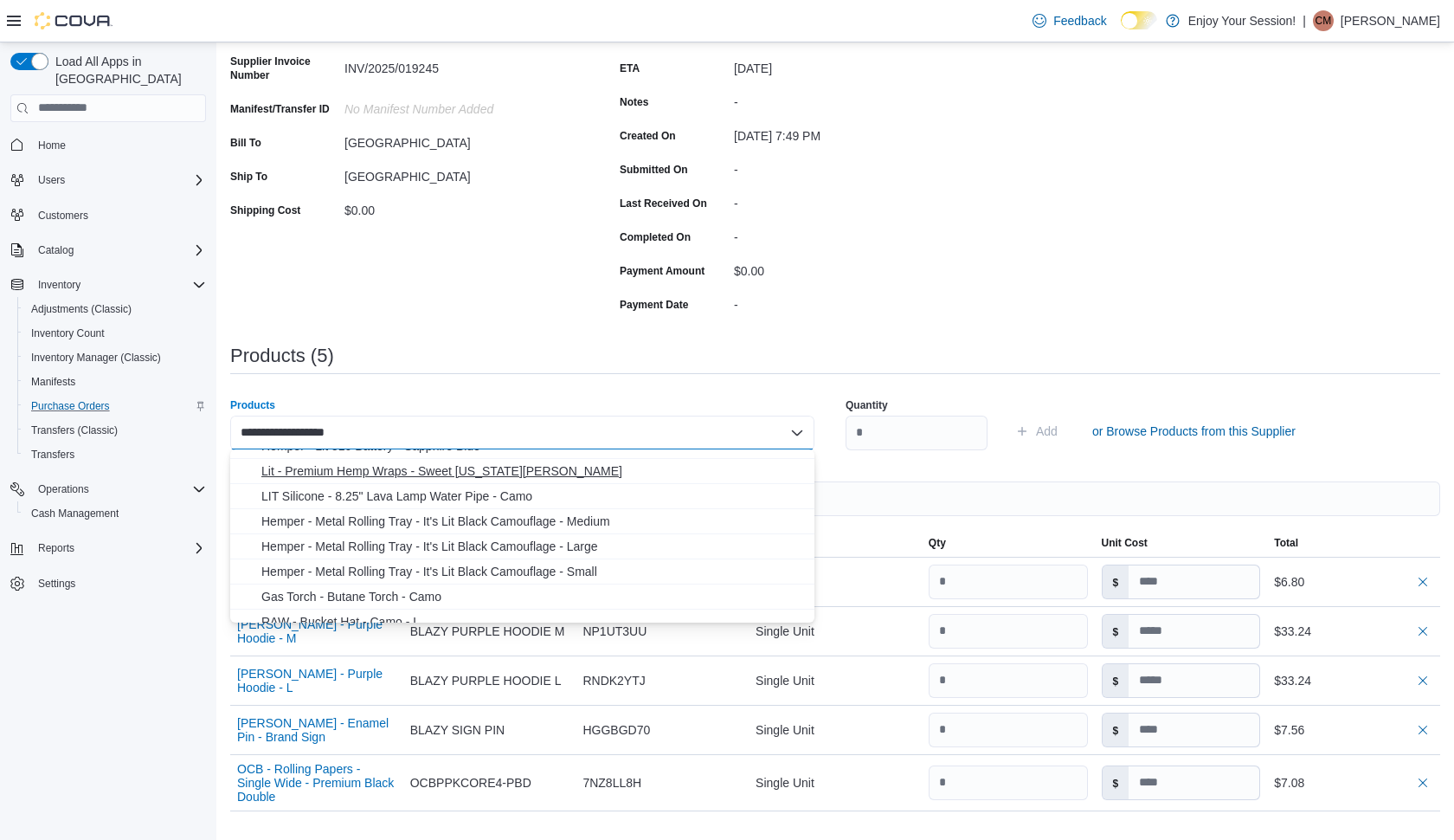
scroll to position [265, 0]
type input "**********"
click at [488, 551] on span "Hemper - Metal Rolling Tray - It's Lit Black Camouflage - Small" at bounding box center [533, 548] width 543 height 17
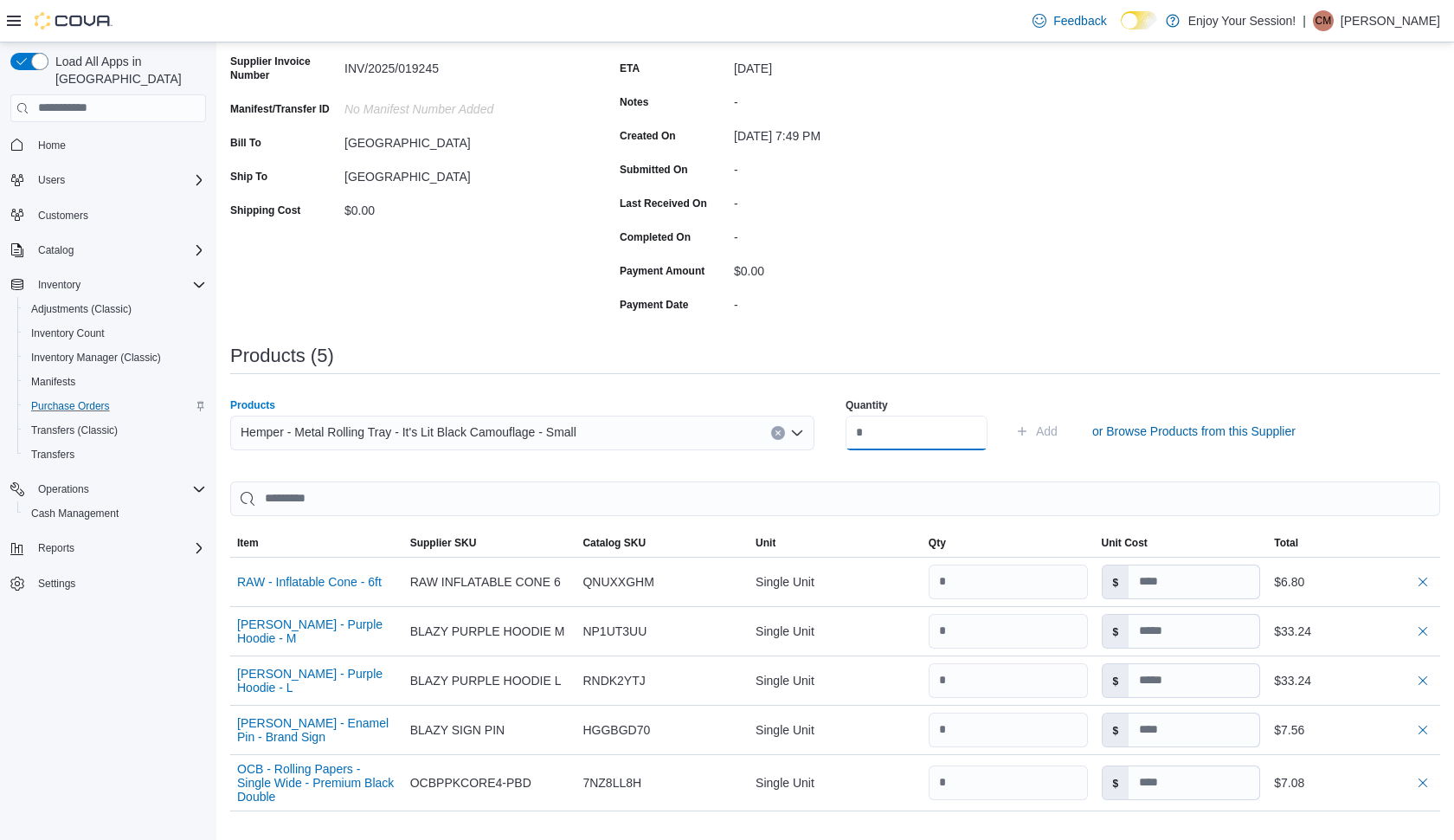
click at [881, 427] on input "number" at bounding box center [916, 433] width 142 height 35
type input "*"
click at [1065, 430] on button "Add" at bounding box center [1037, 432] width 56 height 35
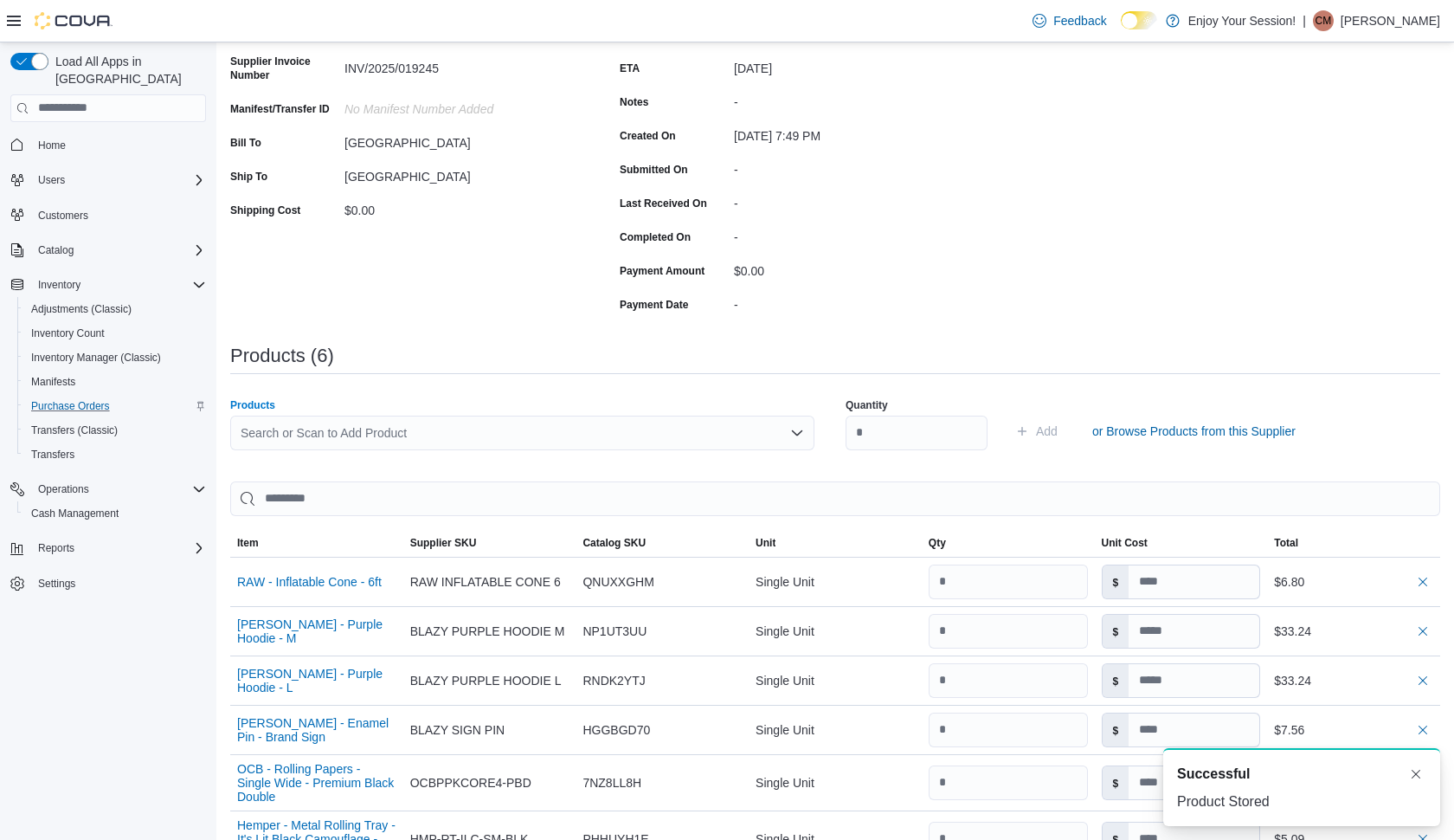
click at [547, 427] on div "Search or Scan to Add Product" at bounding box center [521, 433] width 584 height 35
type input "****"
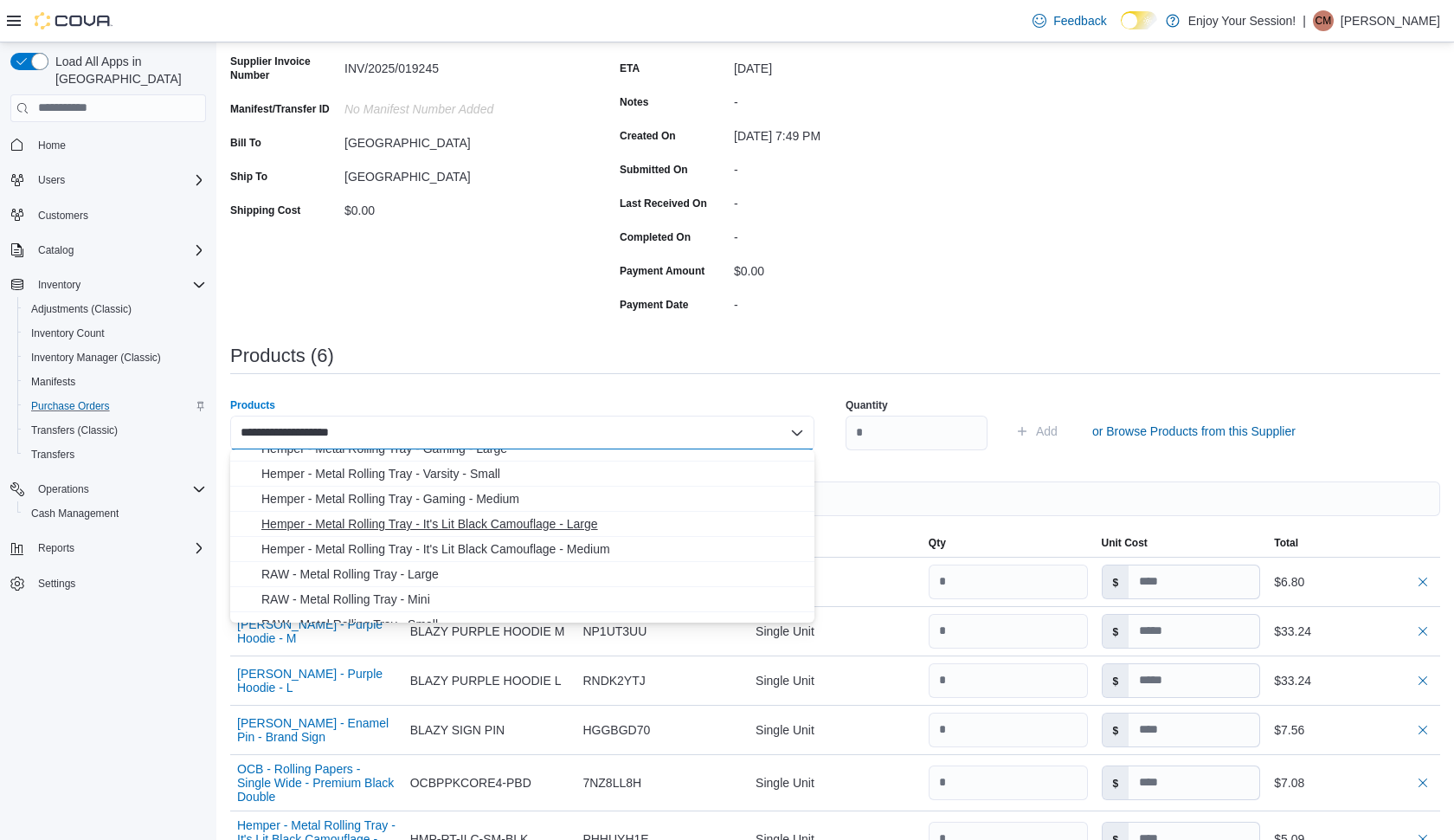
scroll to position [116, 0]
type input "**********"
click at [478, 546] on span "Hemper - Metal Rolling Tray - It's Lit Black Camouflage - Medium" at bounding box center [533, 546] width 543 height 17
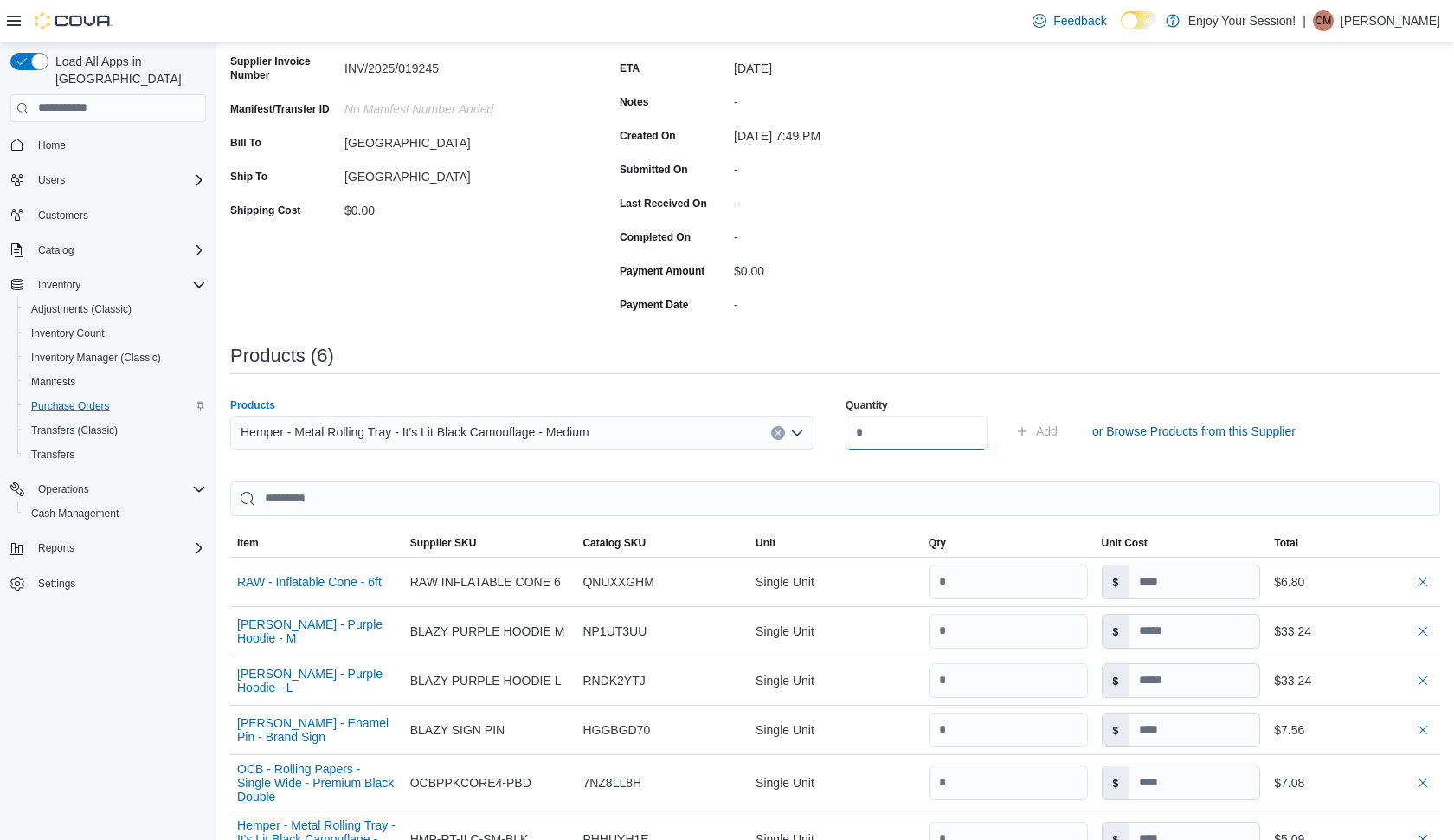
click at [921, 439] on input "number" at bounding box center [916, 433] width 142 height 35
type input "*"
click at [1065, 430] on button "Add" at bounding box center [1037, 432] width 56 height 35
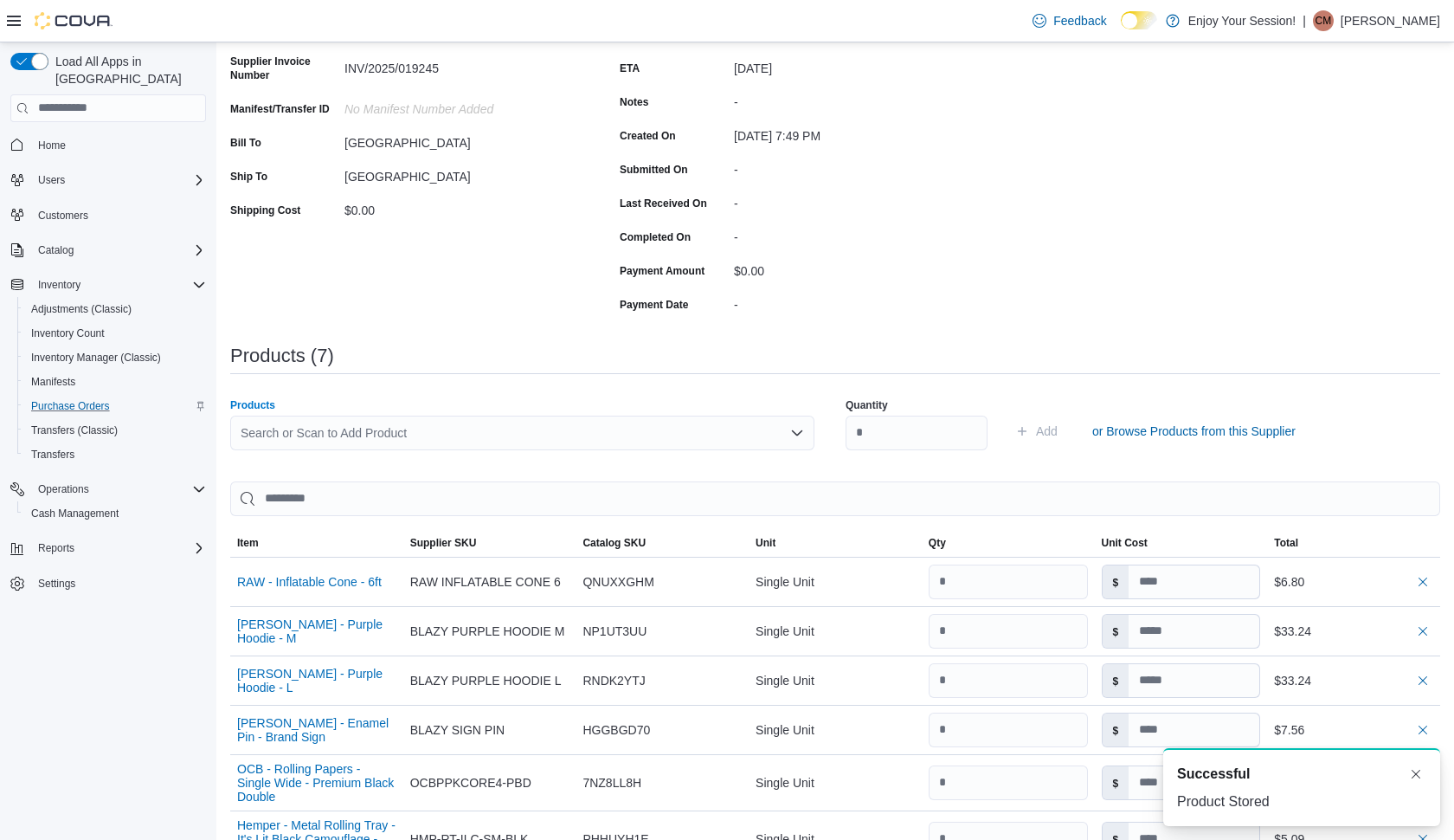
click at [548, 434] on div "Search or Scan to Add Product" at bounding box center [521, 433] width 584 height 35
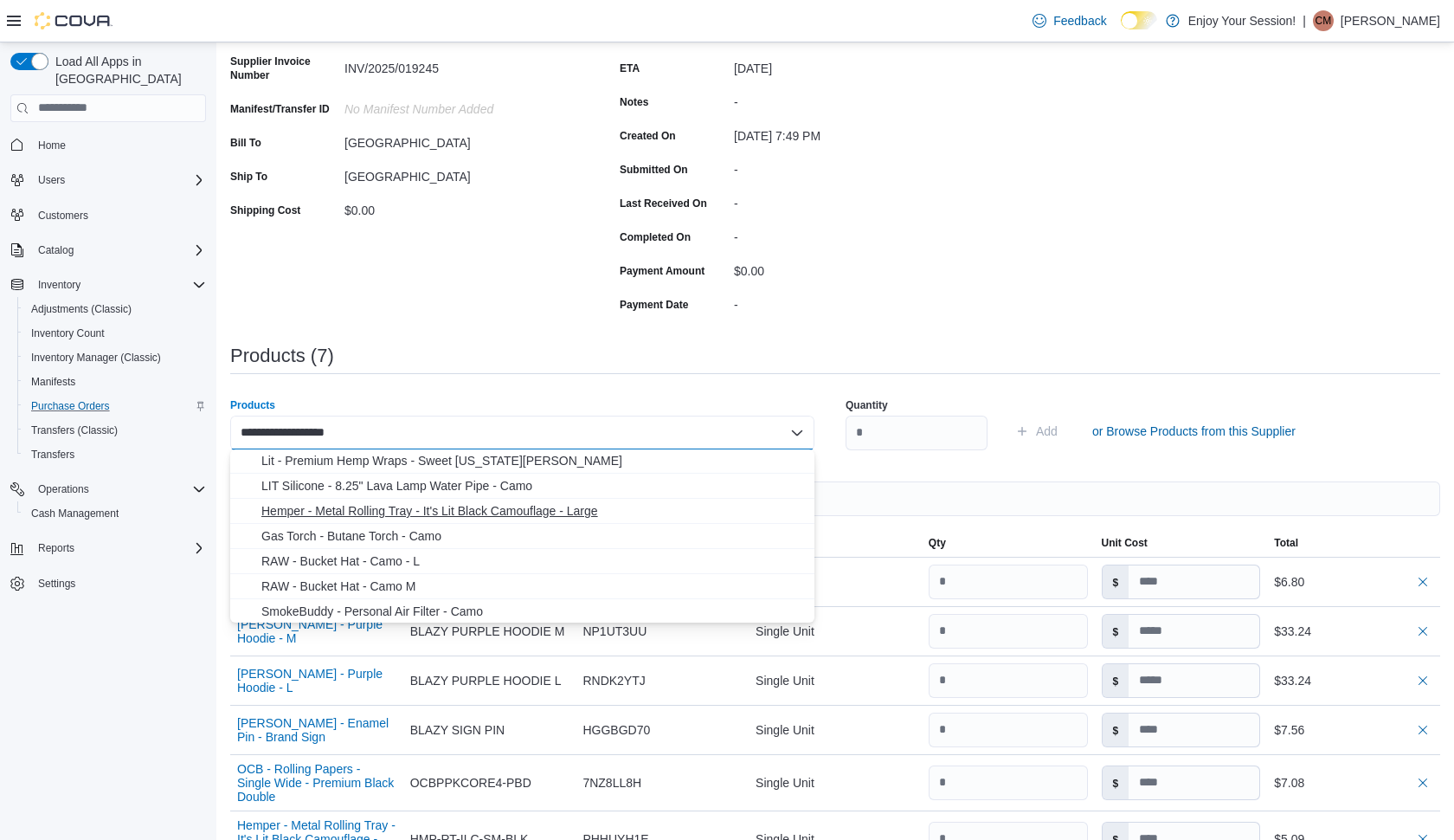
scroll to position [253, 0]
type input "**********"
click at [465, 513] on span "Hemper - Metal Rolling Tray - It's Lit Black Camouflage - Large" at bounding box center [533, 510] width 543 height 17
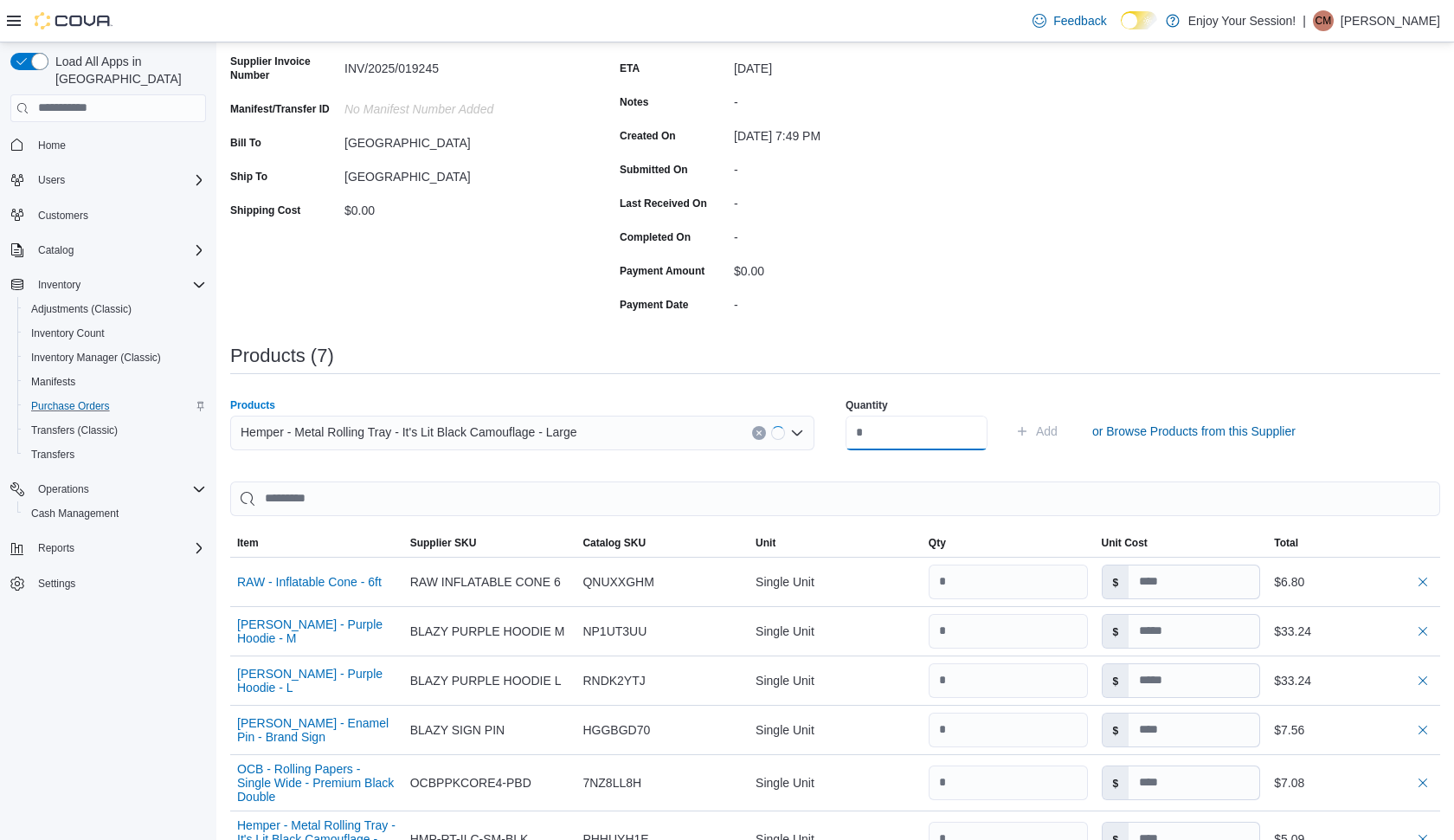
click at [899, 429] on input "number" at bounding box center [916, 433] width 142 height 35
type input "*"
click at [1065, 430] on button "Add" at bounding box center [1037, 432] width 56 height 35
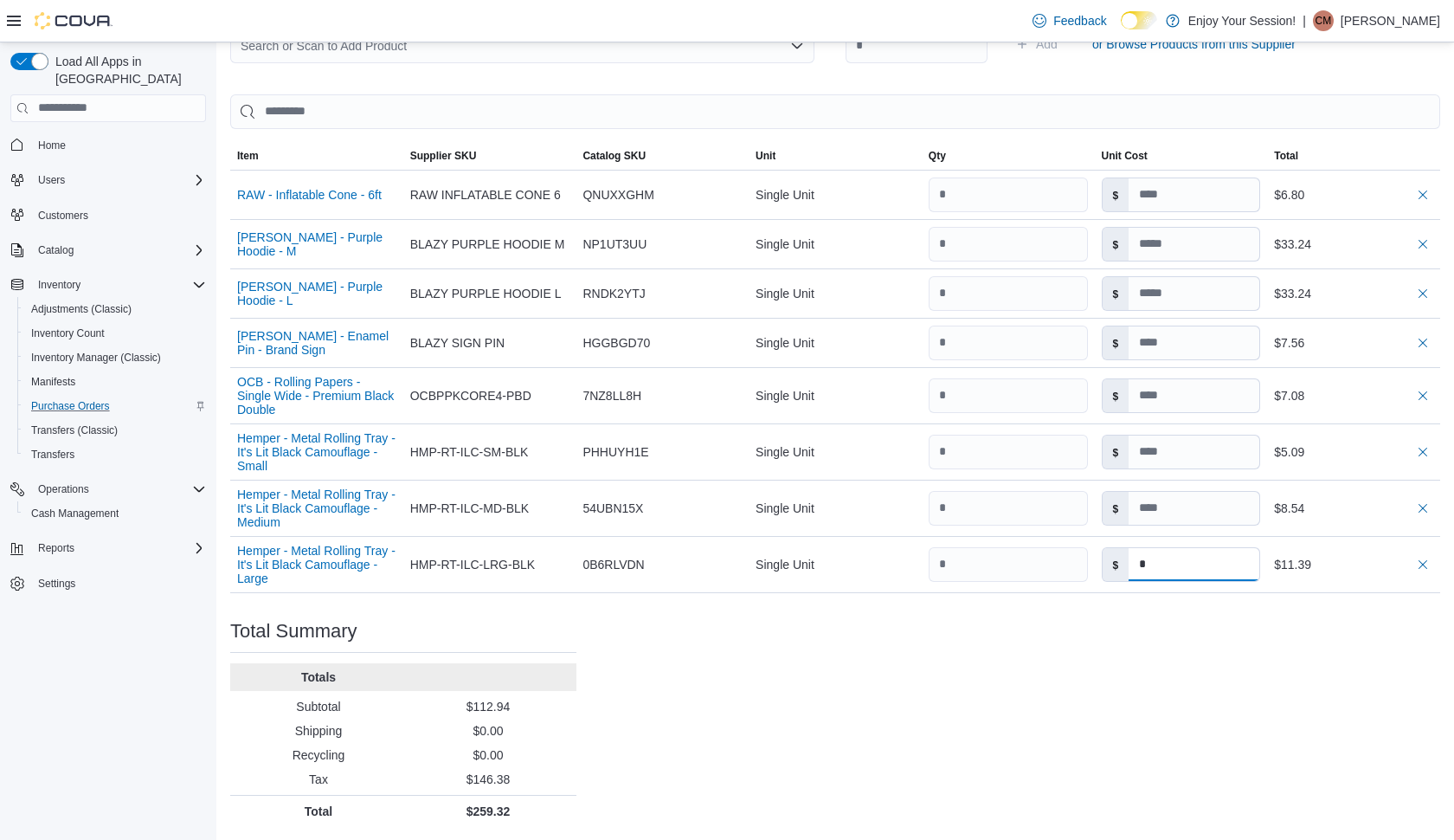
type input "**"
click at [889, 730] on div "Purchase Order: PO71JW-19029 Feedback Purchase Order Details Edit Status Pendin…" at bounding box center [834, 189] width 1210 height 1275
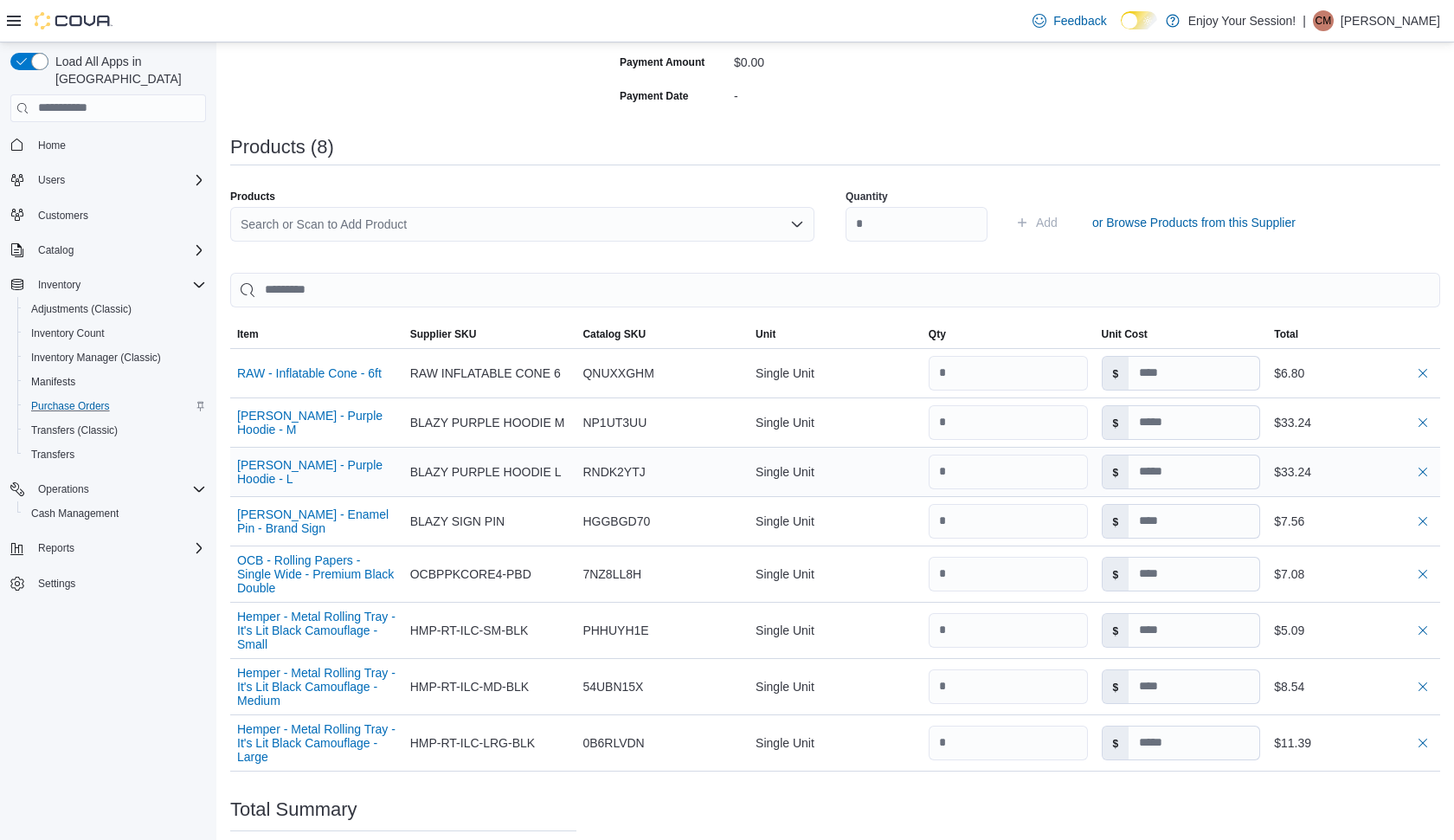
scroll to position [297, 0]
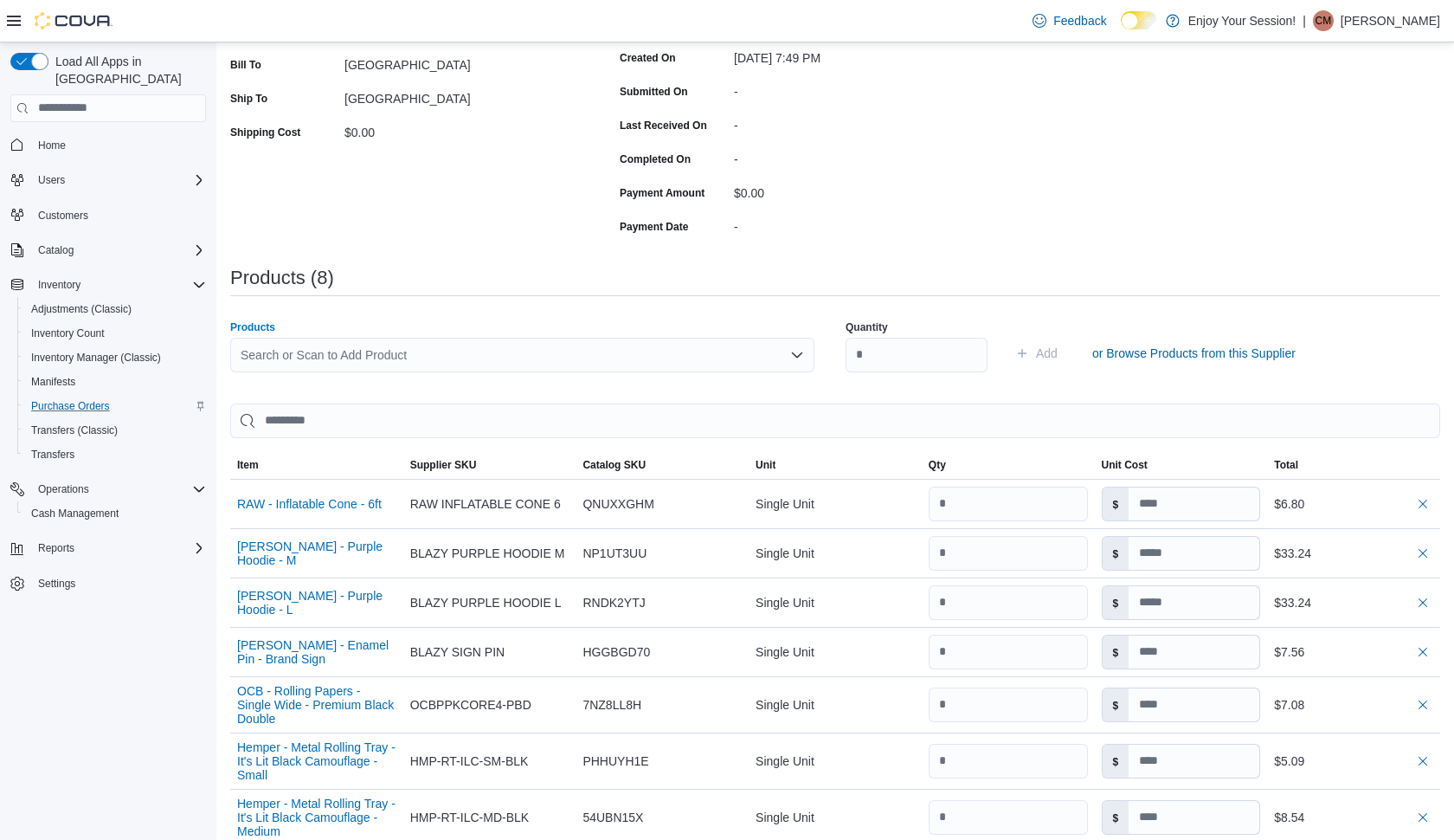
click at [656, 356] on div "Search or Scan to Add Product" at bounding box center [521, 355] width 584 height 35
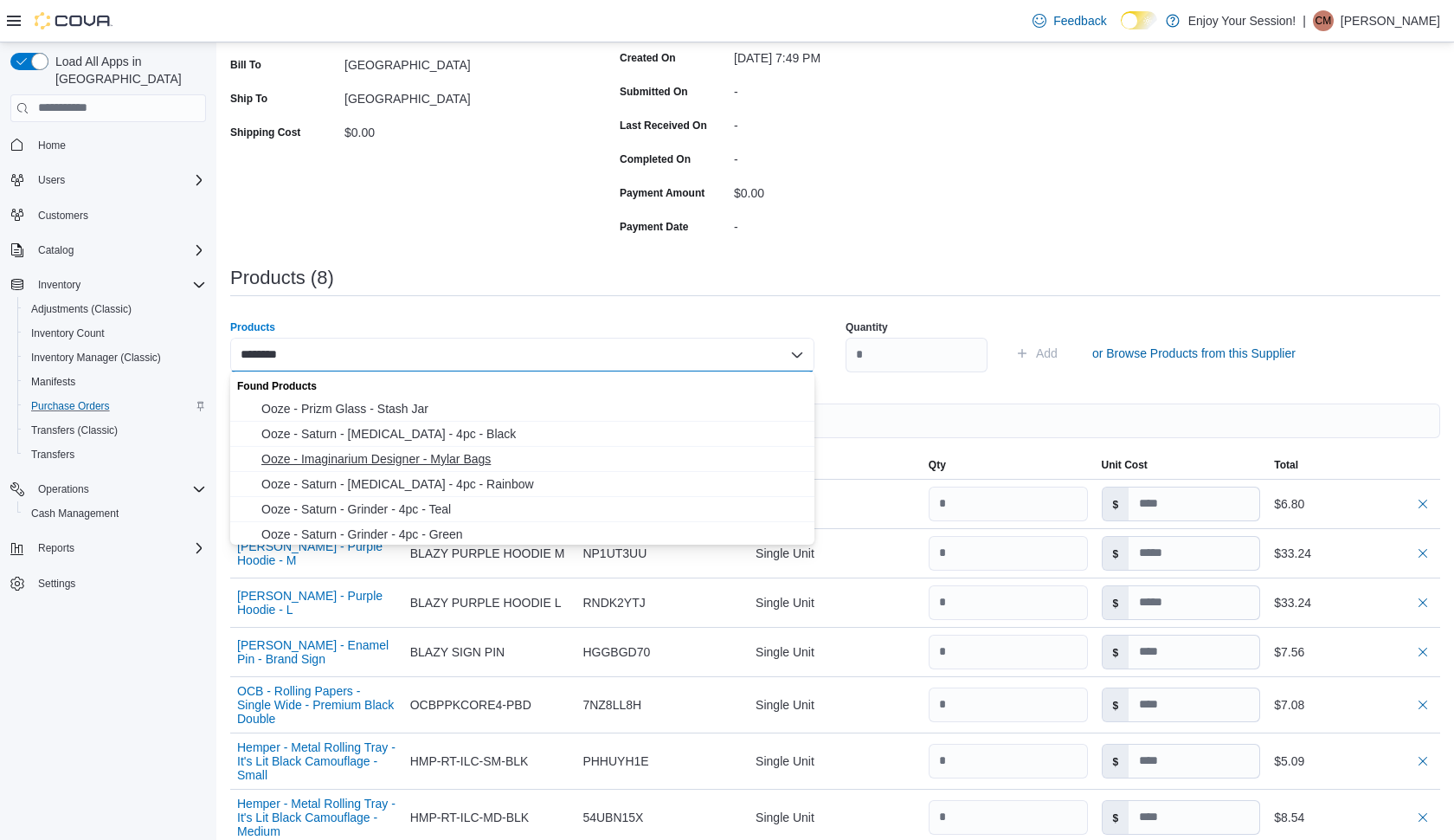
type input "********"
click at [454, 458] on span "Ooze - Imaginarium Designer - Mylar Bags" at bounding box center [533, 459] width 543 height 17
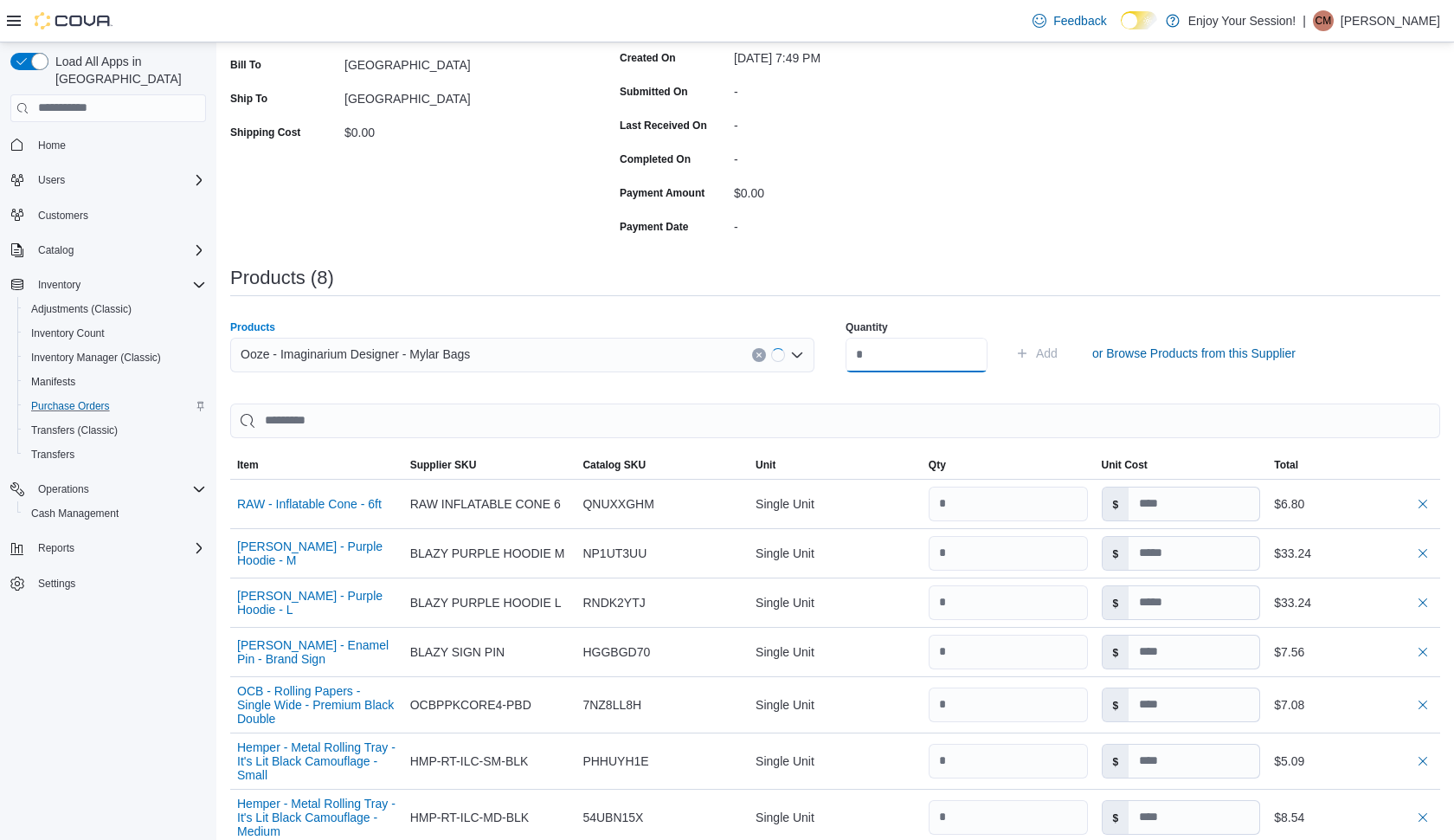
click at [914, 355] on input "number" at bounding box center [916, 355] width 142 height 35
type input "*"
click at [1065, 351] on button "Add" at bounding box center [1037, 353] width 56 height 35
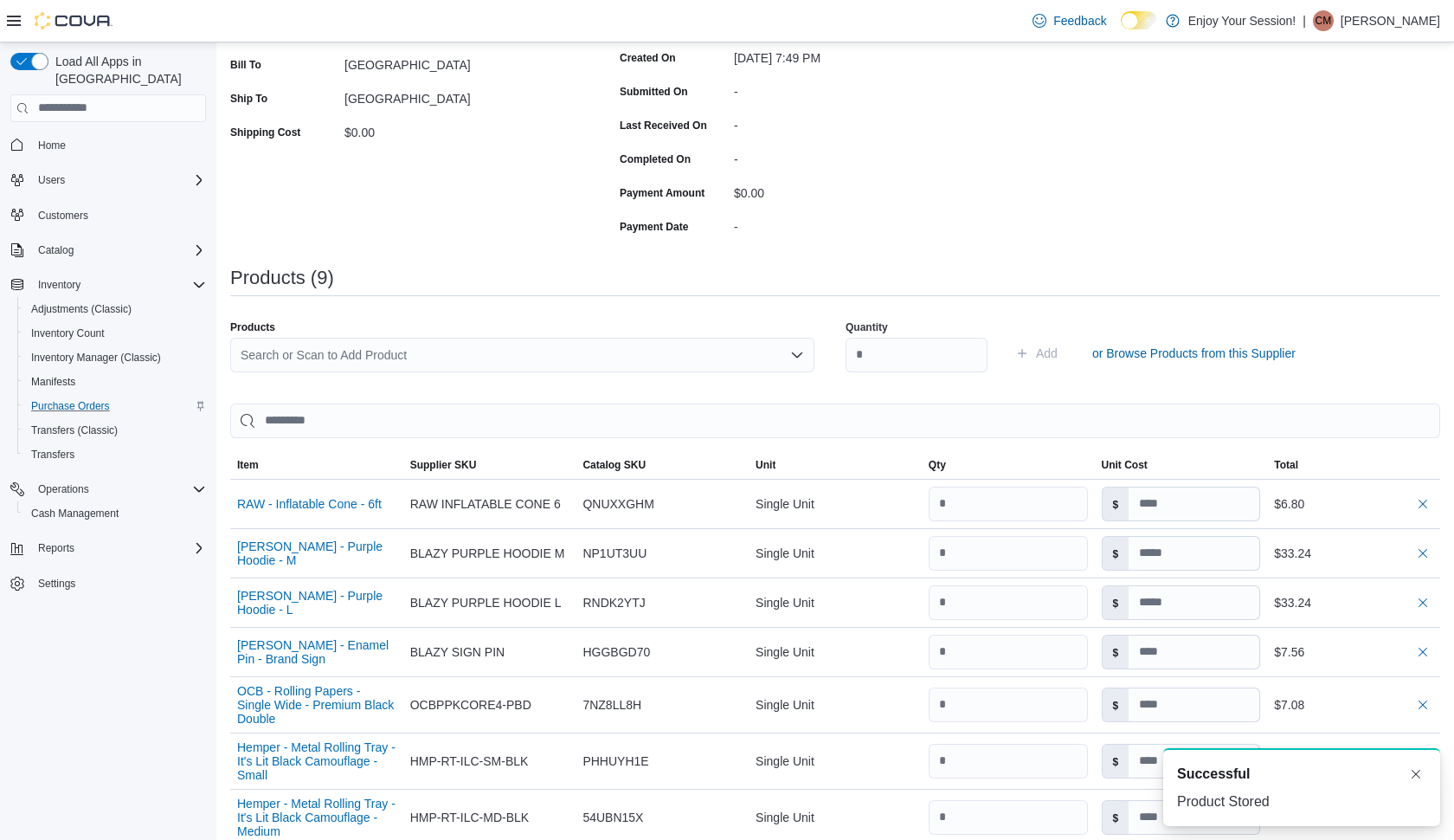
click at [599, 350] on div "Search or Scan to Add Product" at bounding box center [521, 355] width 584 height 35
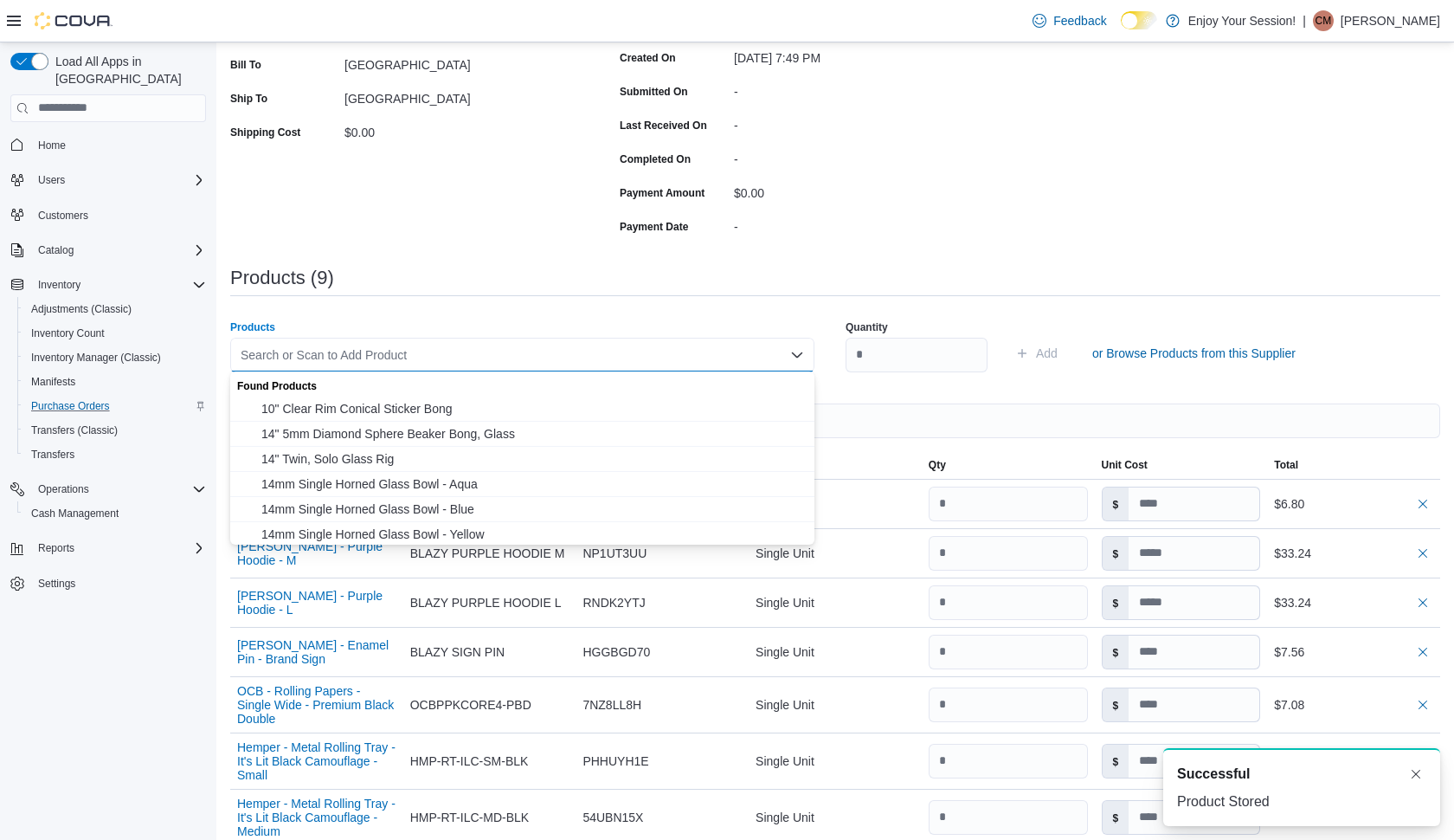
type input "*"
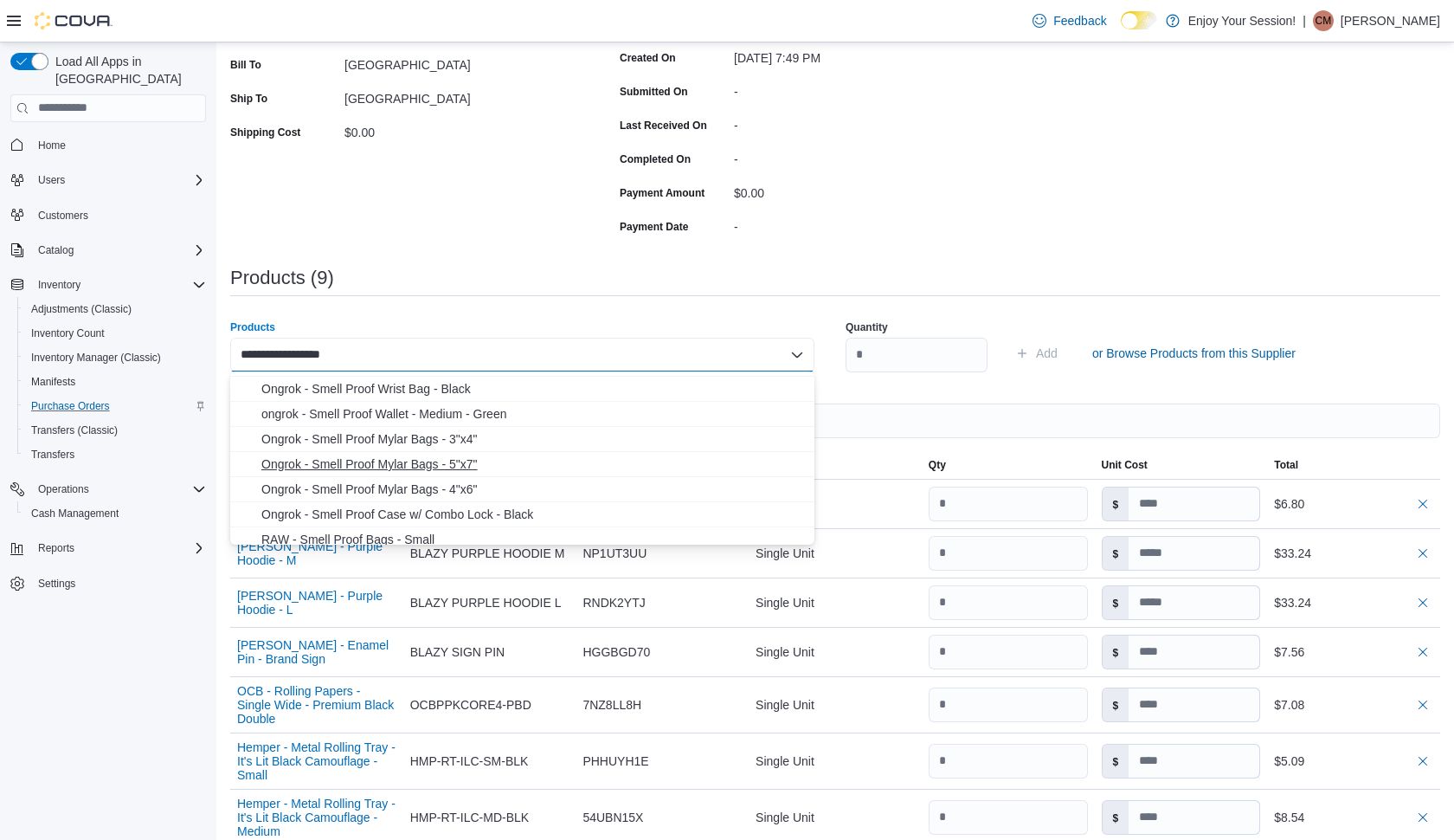
scroll to position [154, 0]
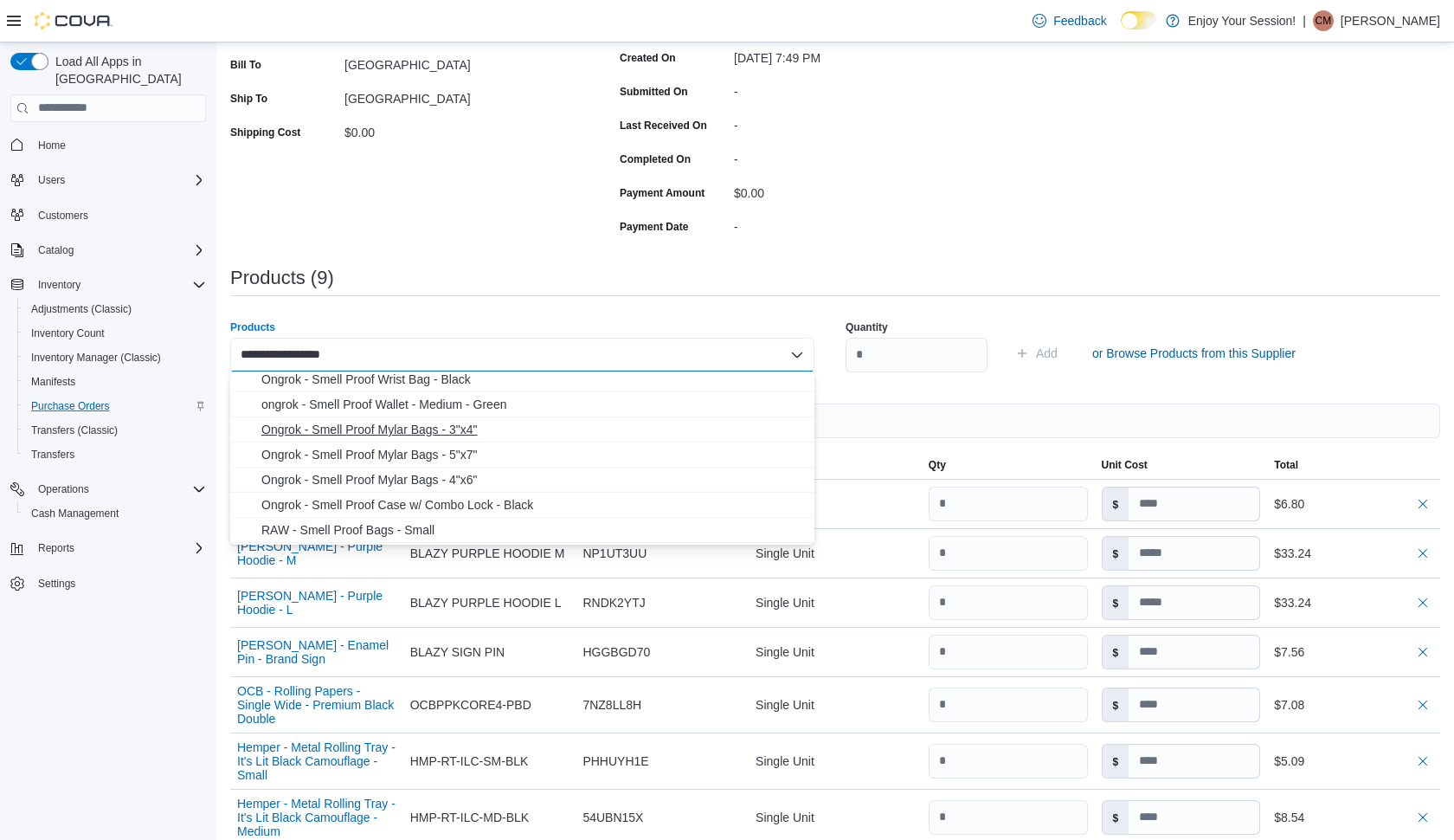
type input "**********"
click at [432, 434] on span "Ongrok - Smell Proof Mylar Bags - 3"x4"" at bounding box center [533, 430] width 543 height 17
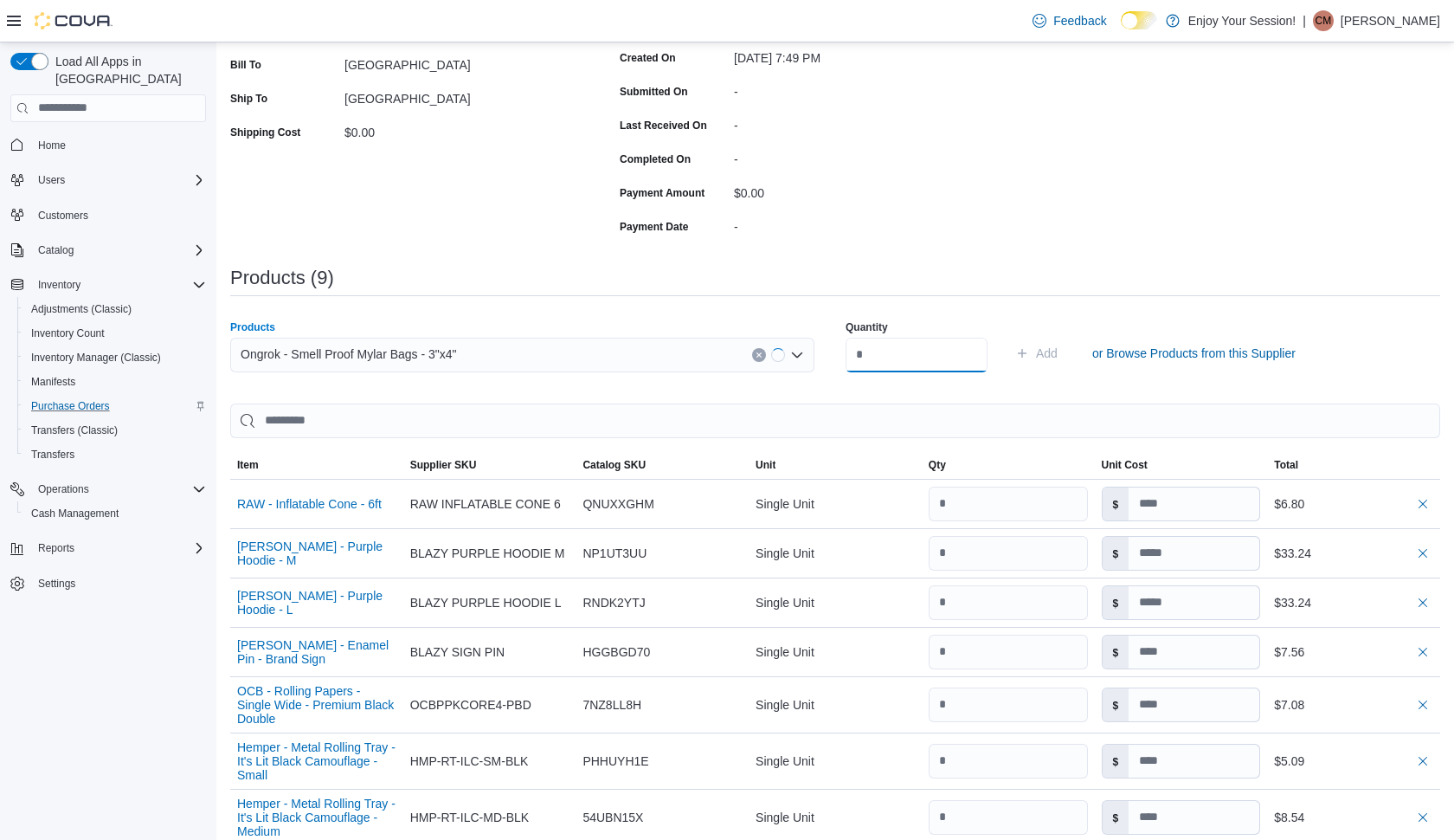
click at [875, 358] on input "number" at bounding box center [916, 355] width 142 height 35
type input "*"
click at [1065, 351] on button "Add" at bounding box center [1037, 353] width 56 height 35
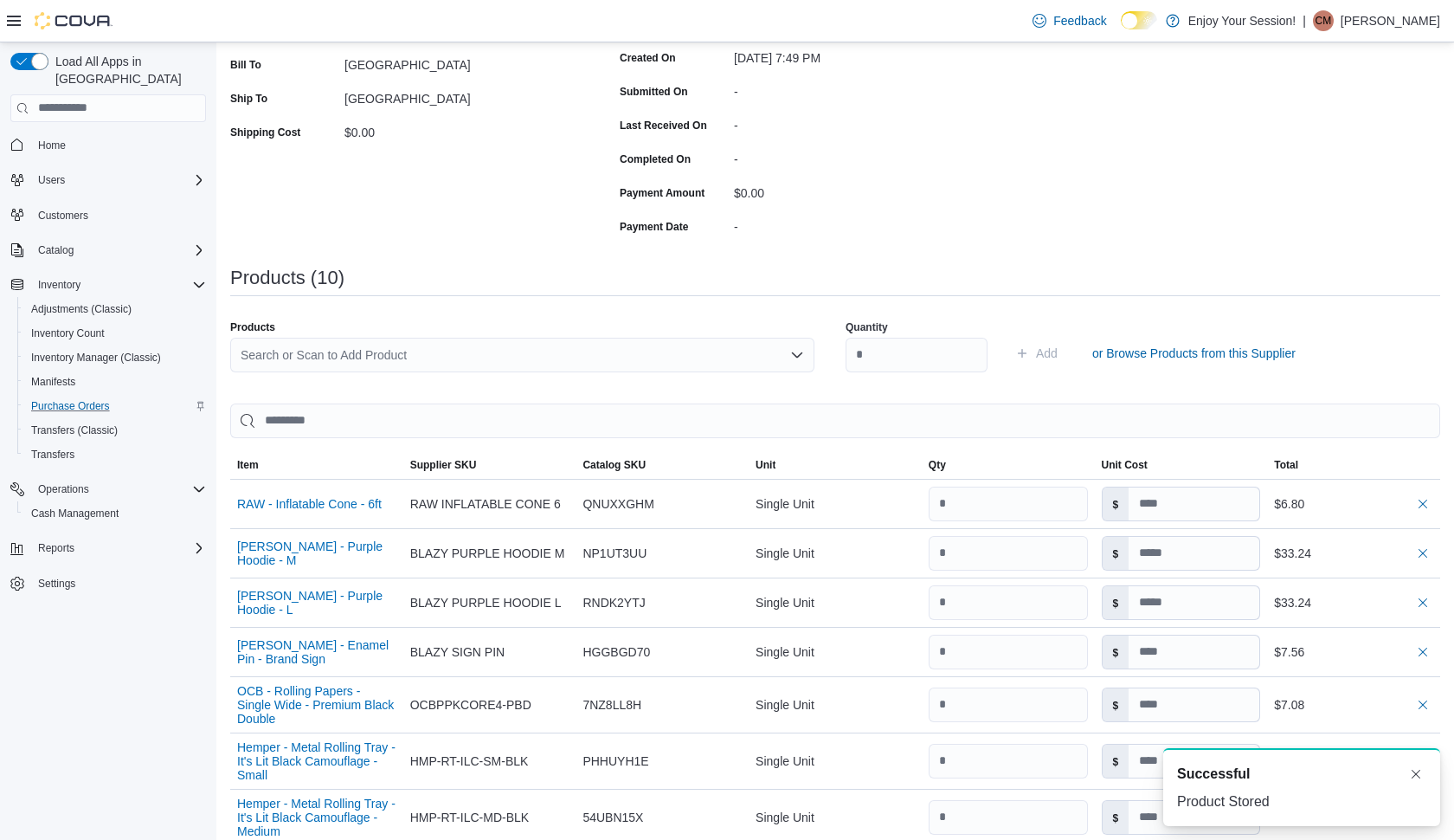
click at [571, 355] on div "Search or Scan to Add Product" at bounding box center [521, 355] width 584 height 35
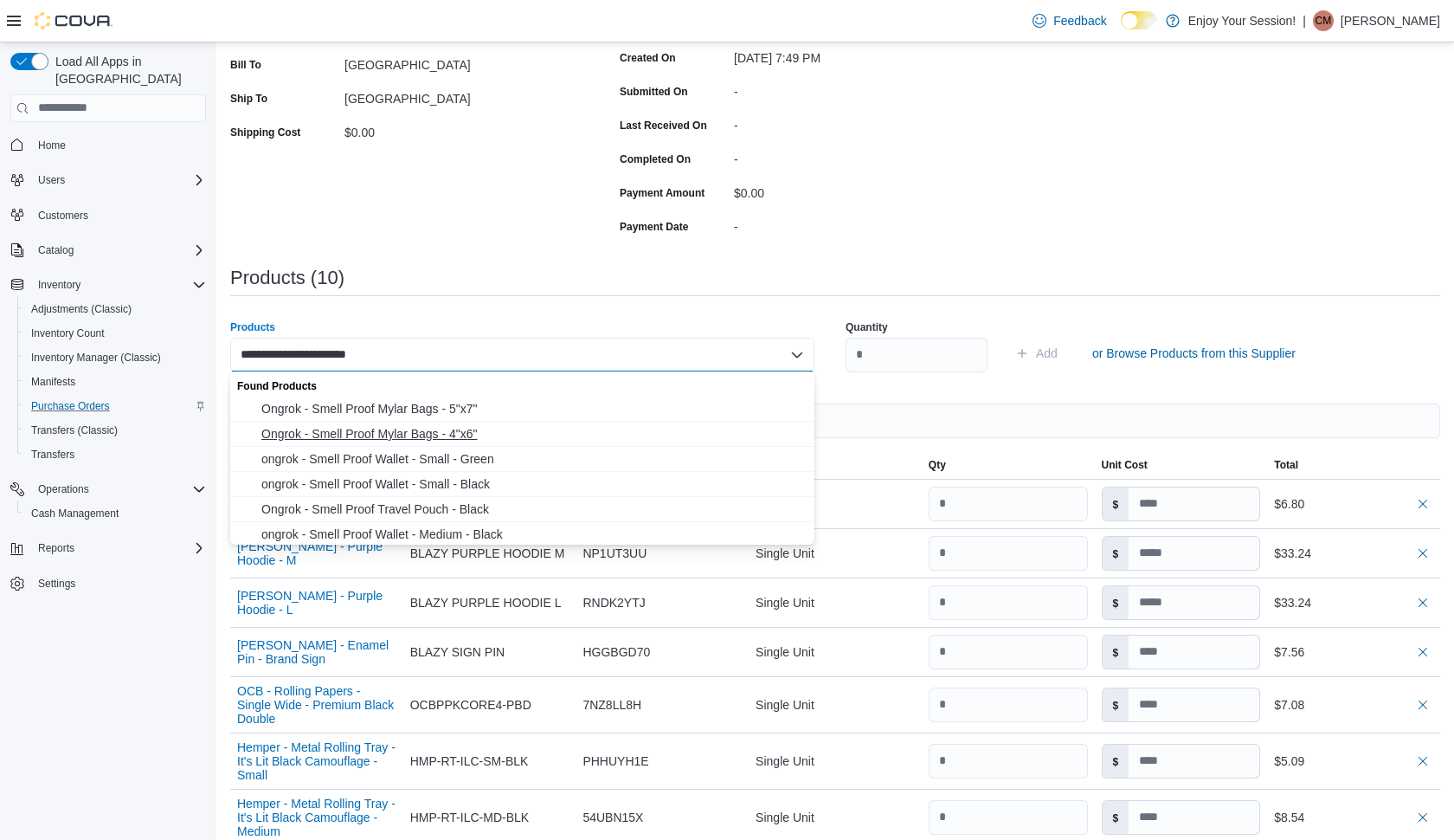
type input "**********"
click at [394, 435] on span "Ongrok - Smell Proof Mylar Bags - 4"x6"" at bounding box center [533, 434] width 543 height 17
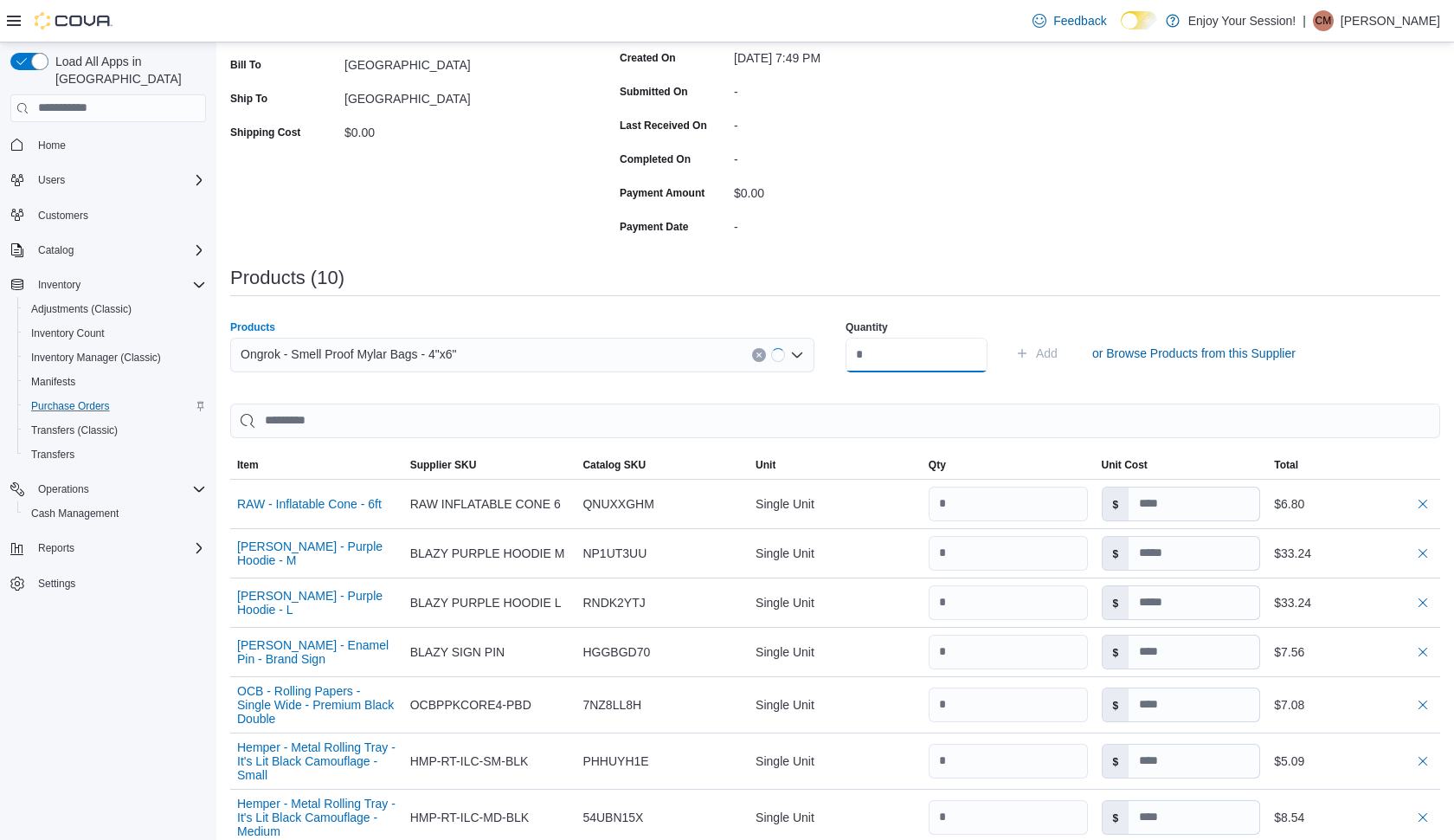
click at [891, 360] on input "number" at bounding box center [916, 355] width 142 height 35
type input "*"
click at [1065, 351] on button "Add" at bounding box center [1037, 353] width 56 height 35
click at [624, 350] on div "Search or Scan to Add Product" at bounding box center [521, 355] width 584 height 35
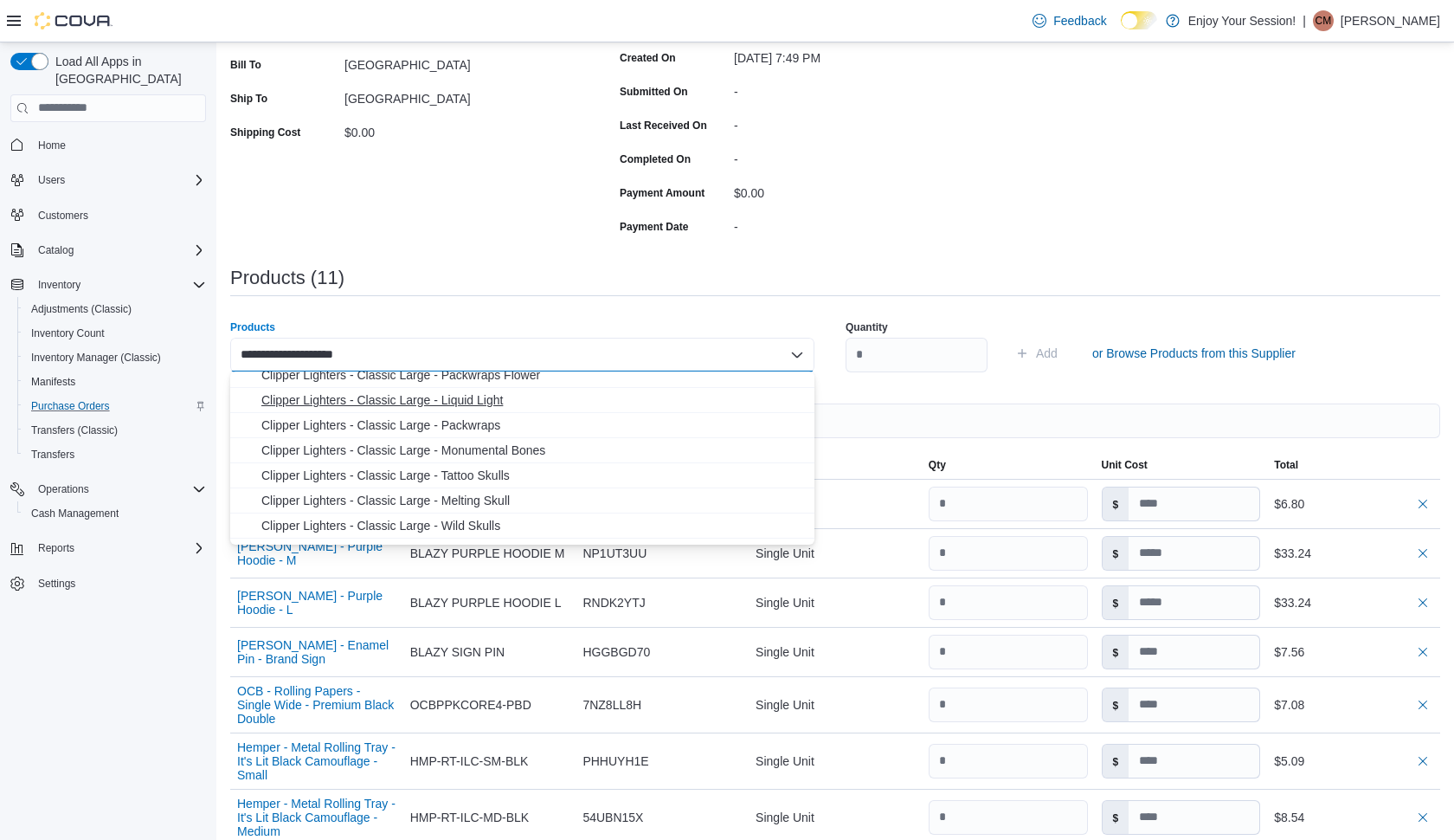
scroll to position [247, 0]
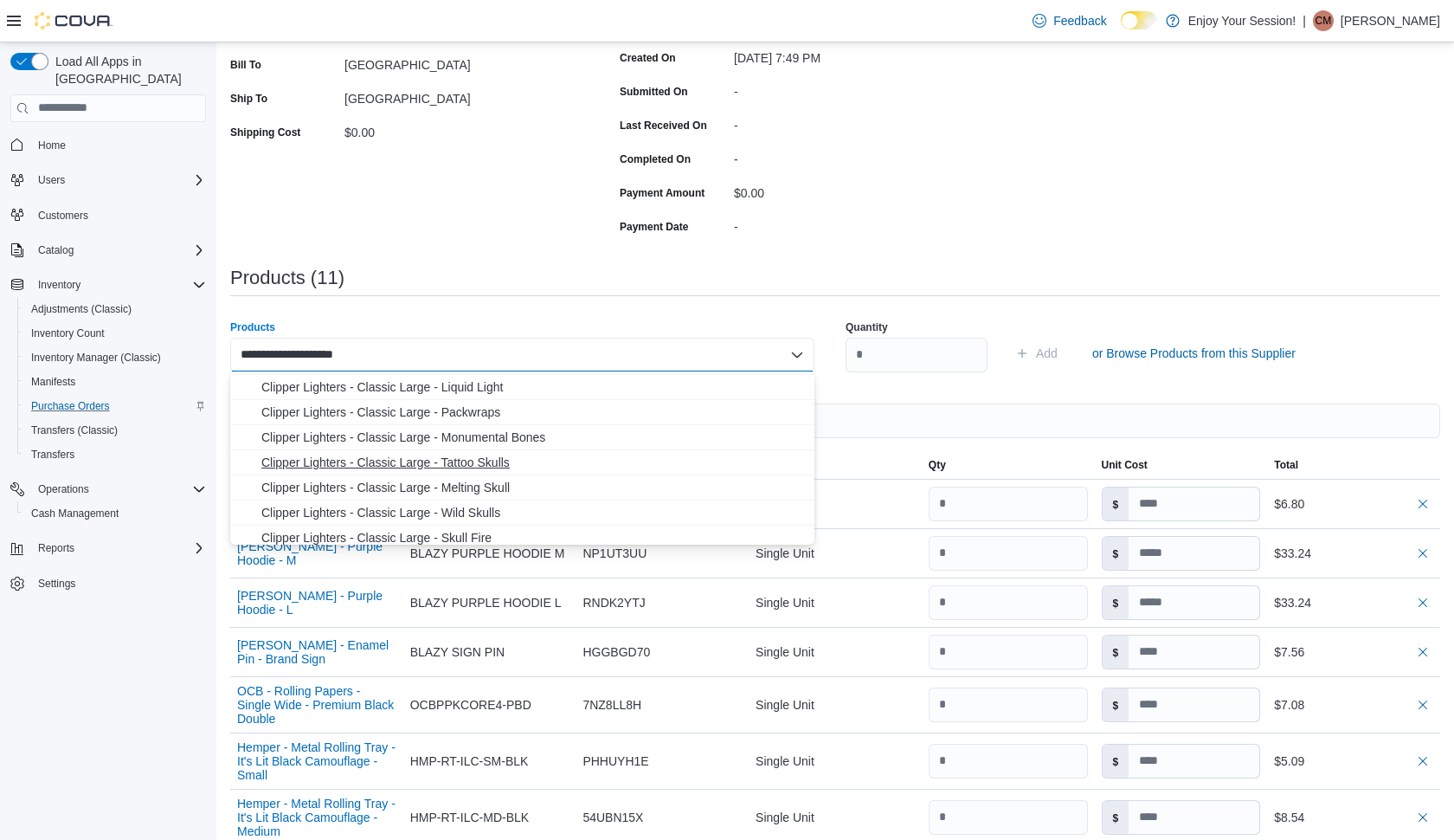
type input "**********"
click at [496, 463] on span "Clipper Lighters - Classic Large - Tattoo Skulls" at bounding box center [533, 462] width 543 height 17
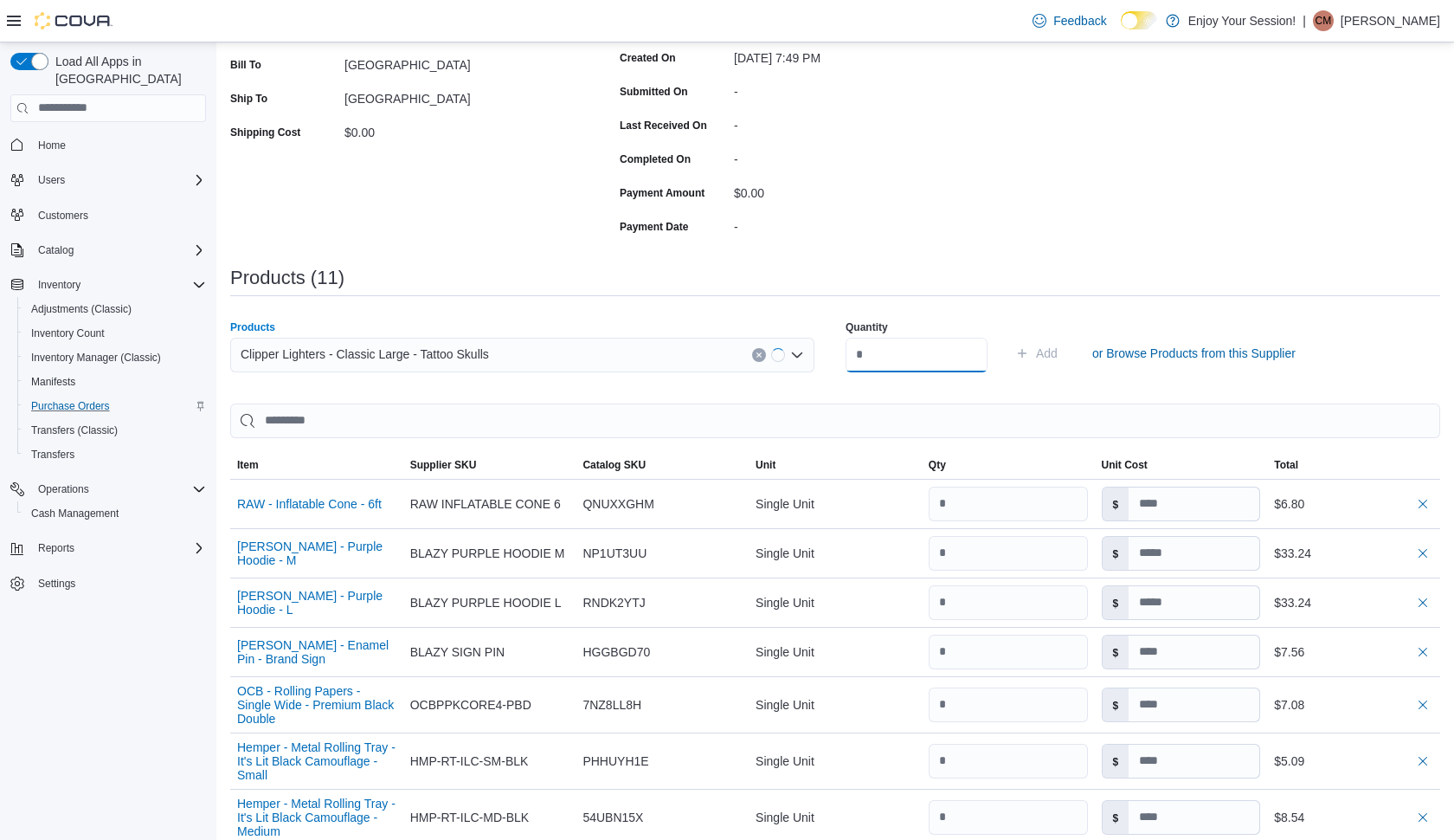
click at [871, 352] on input "number" at bounding box center [916, 355] width 142 height 35
type input "*"
click at [1065, 351] on button "Add" at bounding box center [1037, 353] width 56 height 35
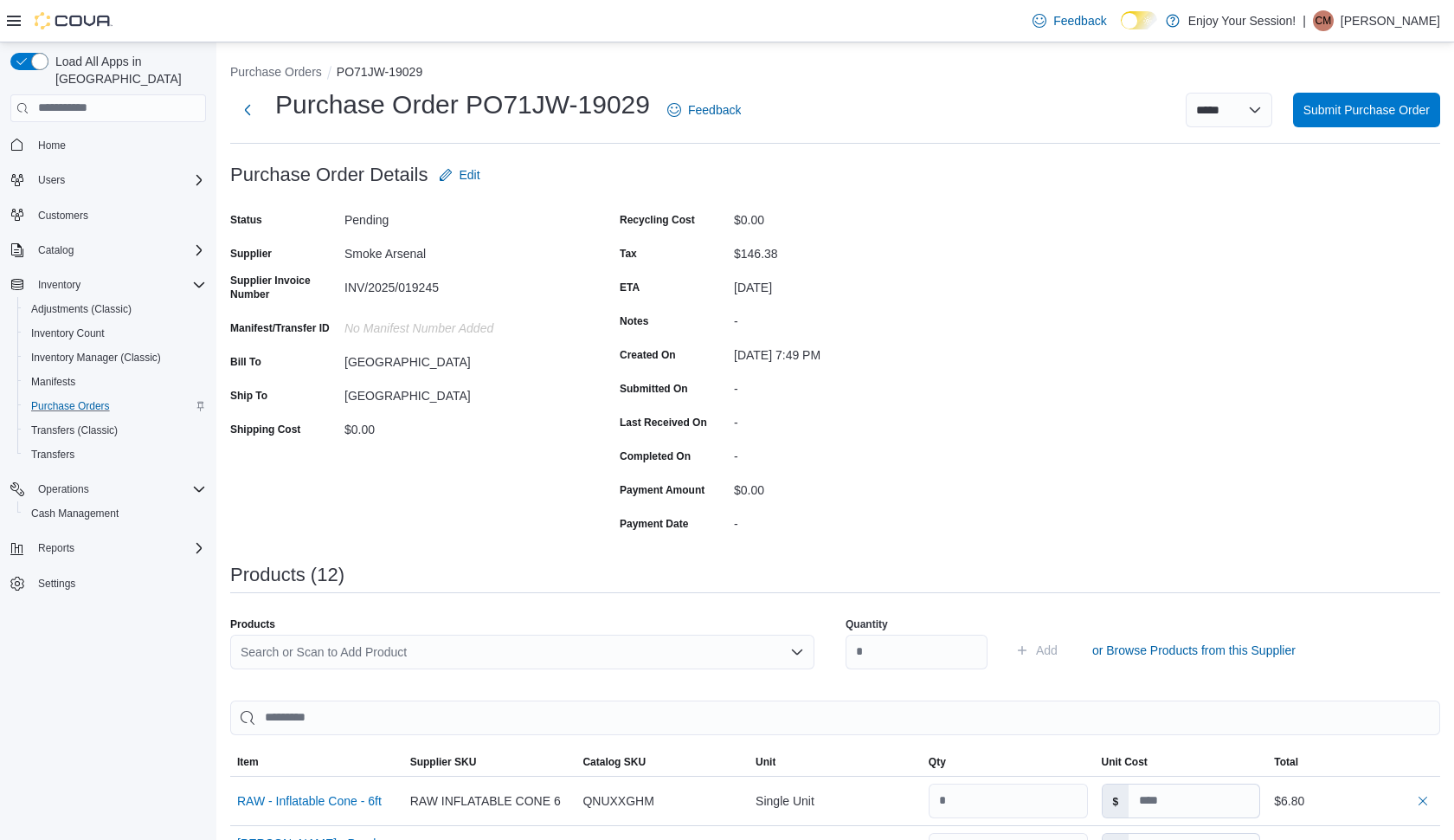
scroll to position [0, 0]
